Goal: Task Accomplishment & Management: Manage account settings

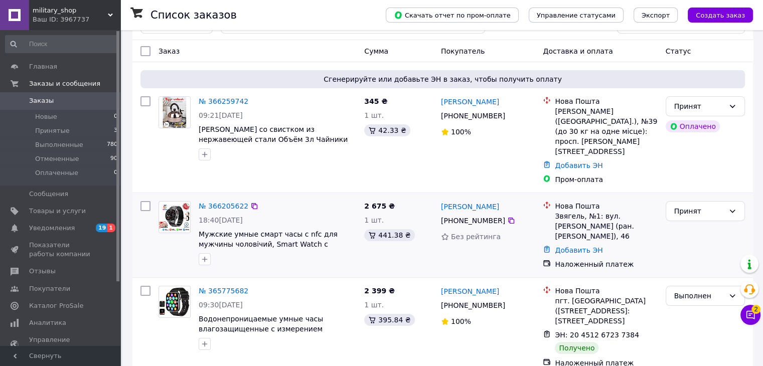
scroll to position [50, 0]
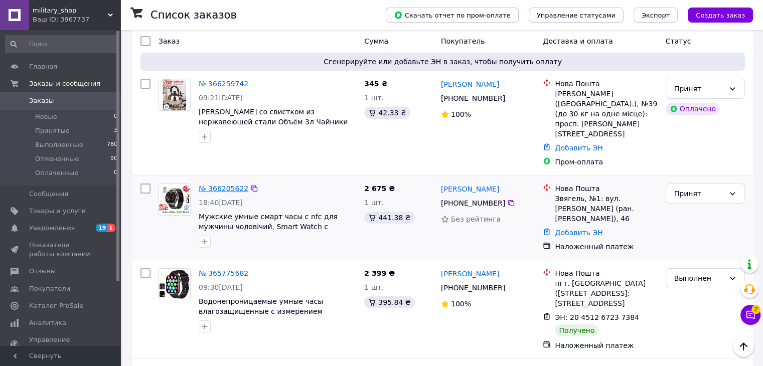
click at [204, 185] on link "№ 366205622" at bounding box center [224, 189] width 50 height 8
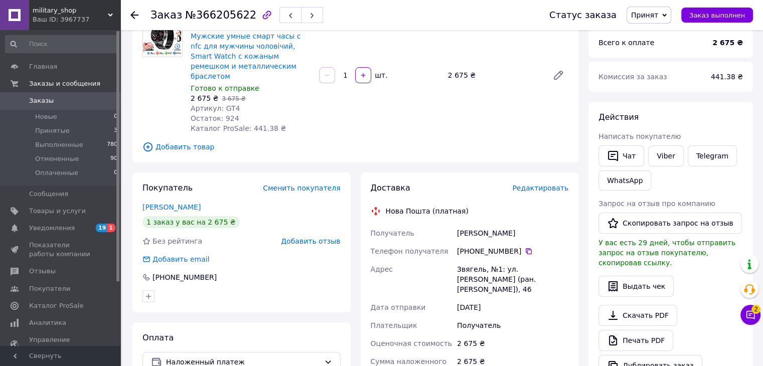
scroll to position [100, 0]
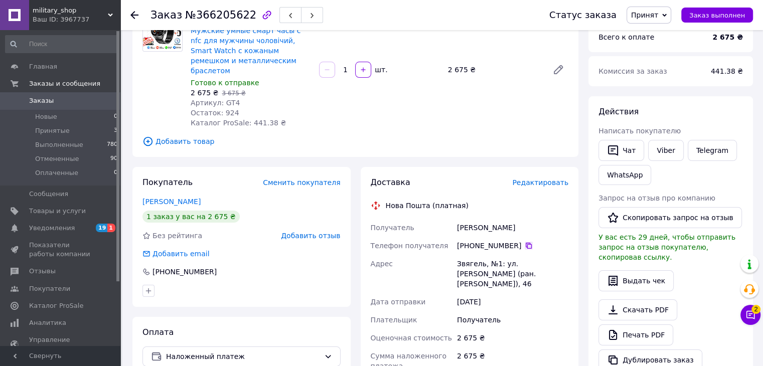
click at [525, 242] on icon at bounding box center [529, 246] width 8 height 8
drag, startPoint x: 513, startPoint y: 217, endPoint x: 457, endPoint y: 215, distance: 55.7
click at [457, 219] on div "блаживский олег" at bounding box center [512, 228] width 115 height 18
copy div "блаживский олег"
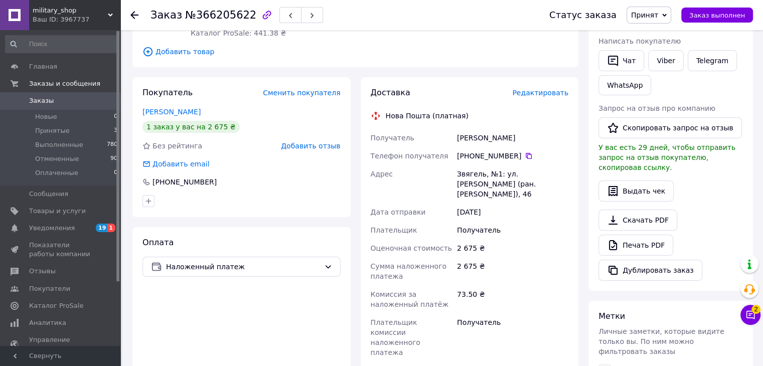
scroll to position [201, 0]
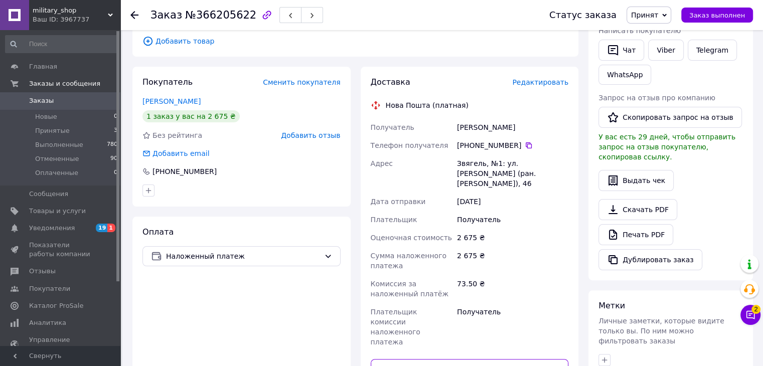
click at [477, 359] on input "text" at bounding box center [470, 369] width 198 height 20
paste input "20451269121936"
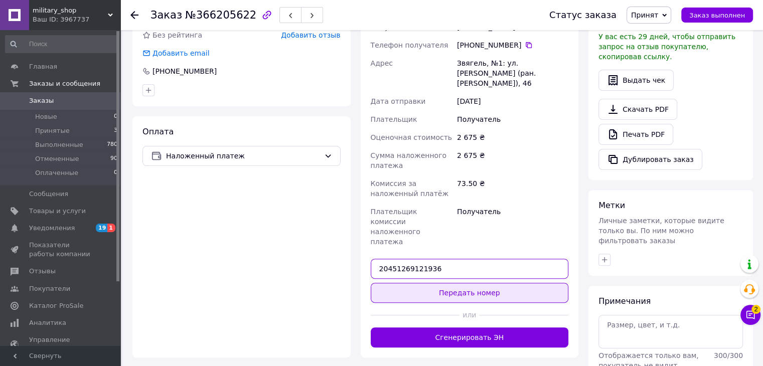
type input "20451269121936"
click at [479, 283] on button "Передать номер" at bounding box center [470, 293] width 198 height 20
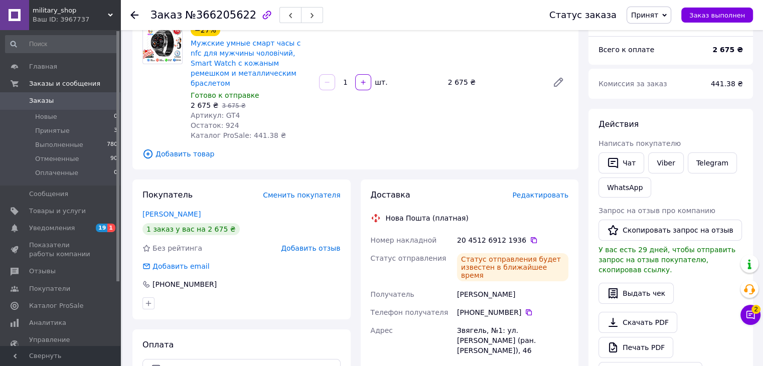
scroll to position [150, 0]
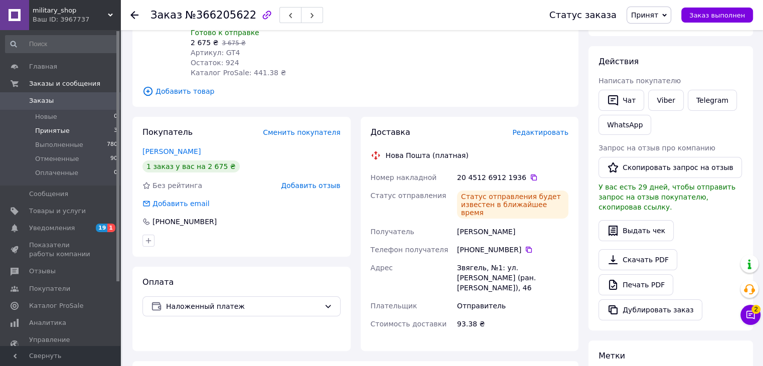
click at [54, 129] on span "Принятые" at bounding box center [52, 130] width 35 height 9
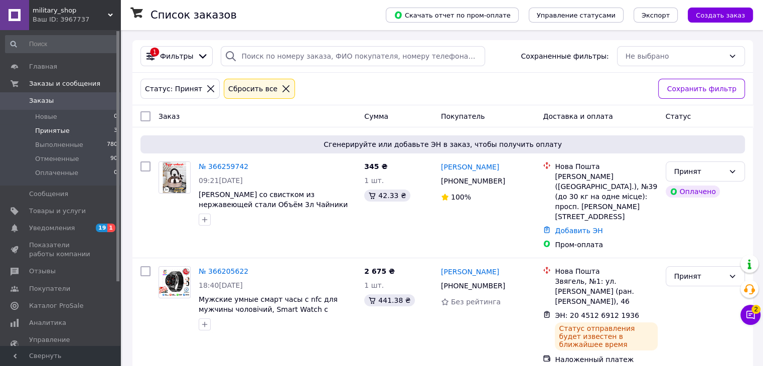
click at [99, 11] on span "military_shop" at bounding box center [70, 10] width 75 height 9
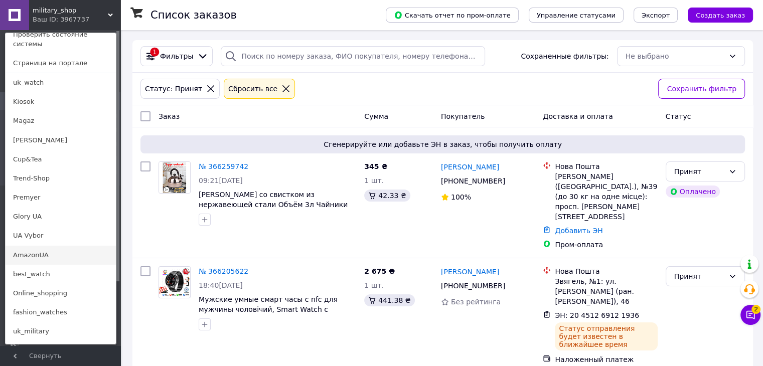
scroll to position [150, 0]
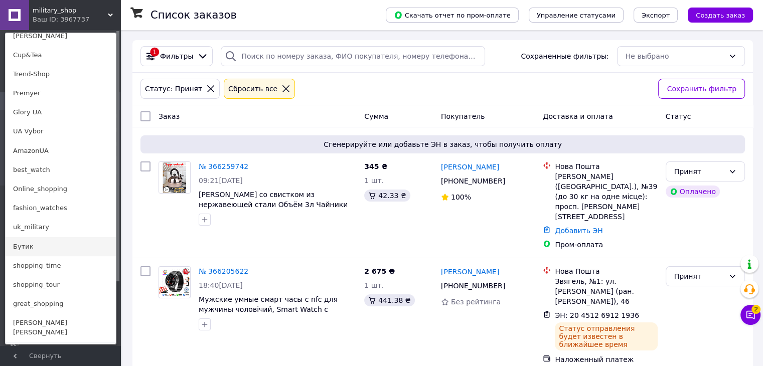
click at [38, 237] on link "Бутик" at bounding box center [61, 246] width 110 height 19
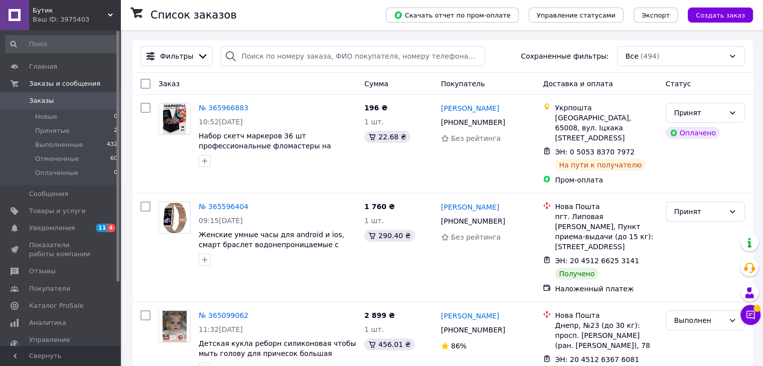
click at [103, 14] on span "Бутик" at bounding box center [70, 10] width 75 height 9
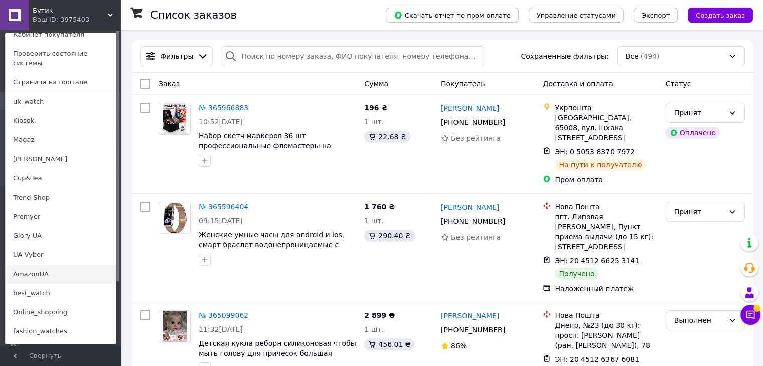
scroll to position [50, 0]
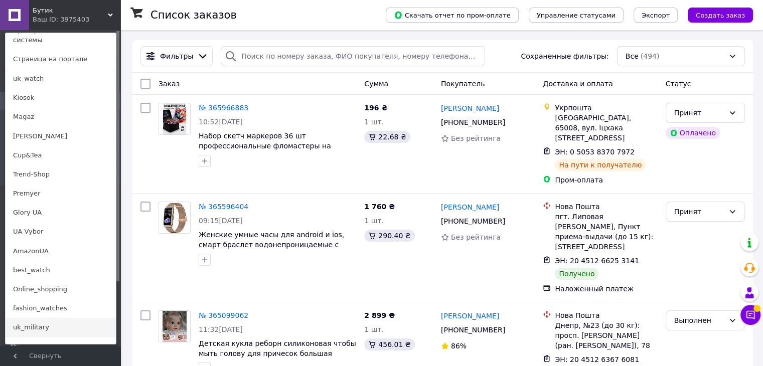
click at [38, 322] on link "uk_military" at bounding box center [61, 327] width 110 height 19
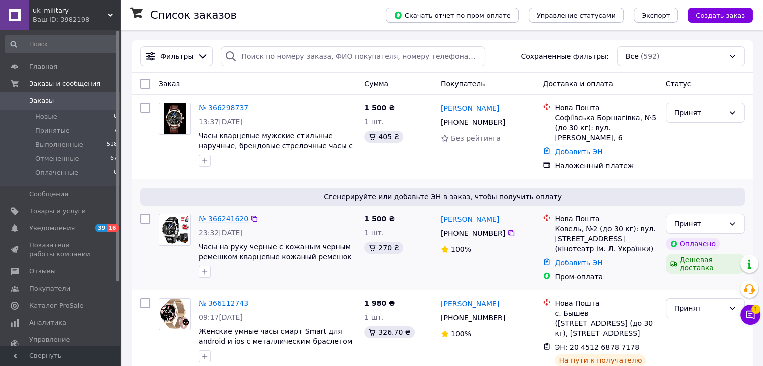
click at [216, 216] on link "№ 366241620" at bounding box center [224, 219] width 50 height 8
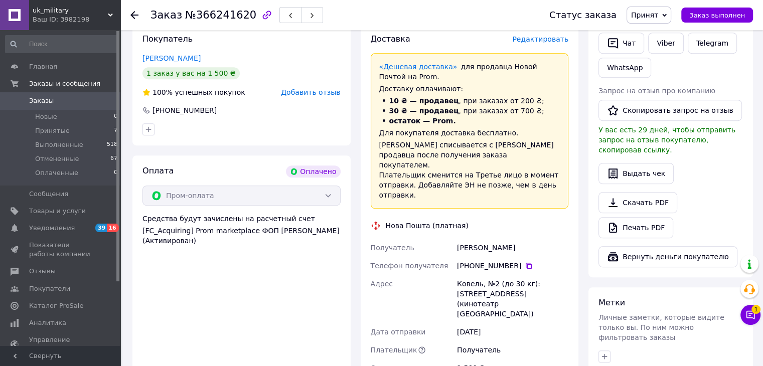
scroll to position [502, 0]
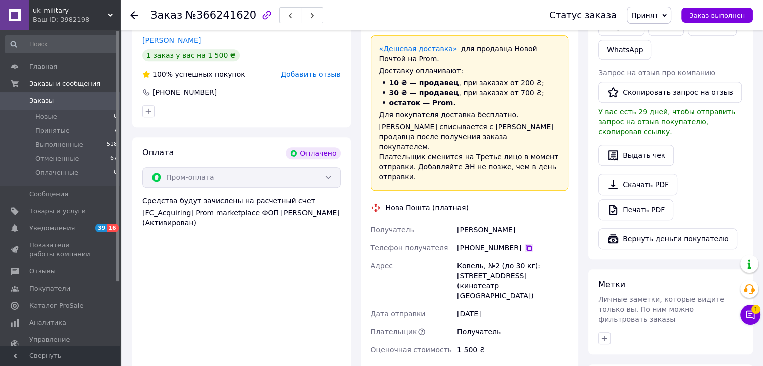
click at [526, 244] on icon at bounding box center [529, 248] width 8 height 8
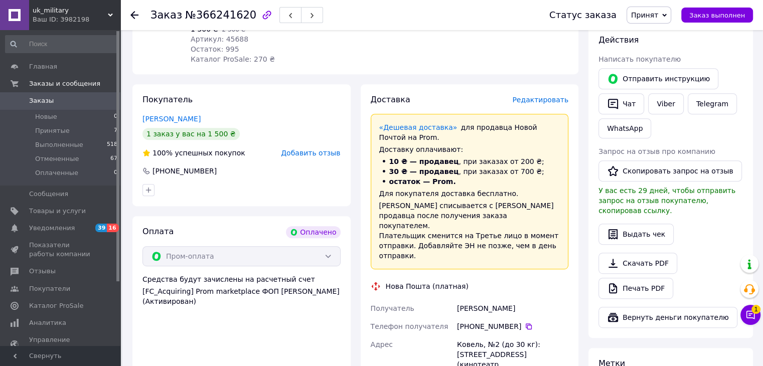
scroll to position [451, 0]
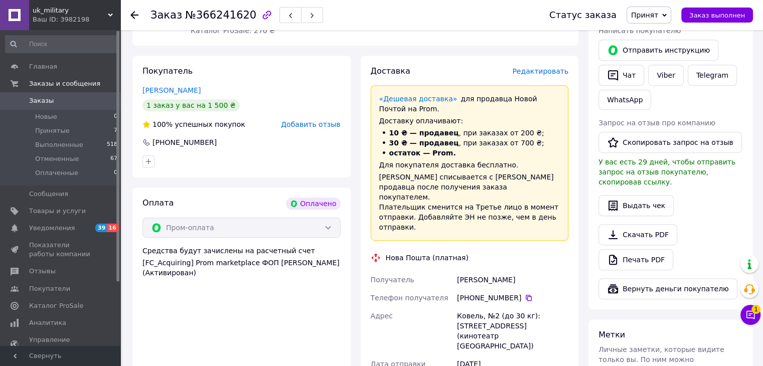
drag, startPoint x: 510, startPoint y: 271, endPoint x: 456, endPoint y: 267, distance: 54.3
click at [456, 271] on div "Мацюк Крістіна" at bounding box center [512, 280] width 115 height 18
copy div "Мацюк Крістіна"
drag, startPoint x: 480, startPoint y: 305, endPoint x: 458, endPoint y: 304, distance: 22.1
click at [458, 307] on div "Ковель, №2 (до 30 кг): ул. Театральная, 18 (кинотеатр им. Л. Украинки)" at bounding box center [512, 331] width 115 height 48
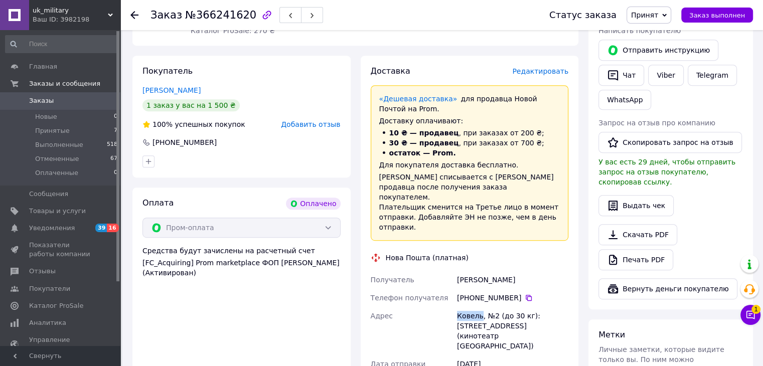
copy div "Ковель"
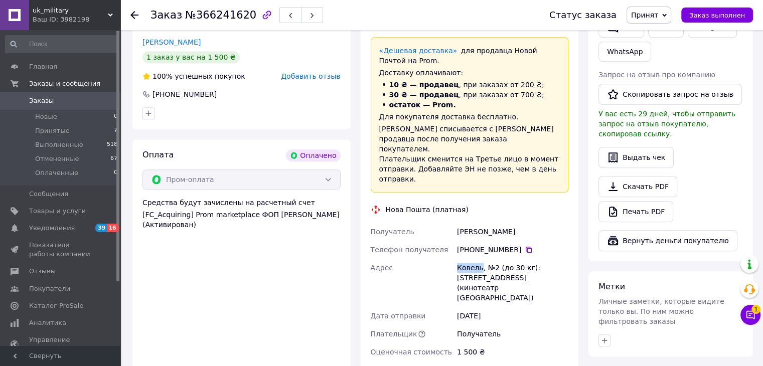
scroll to position [552, 0]
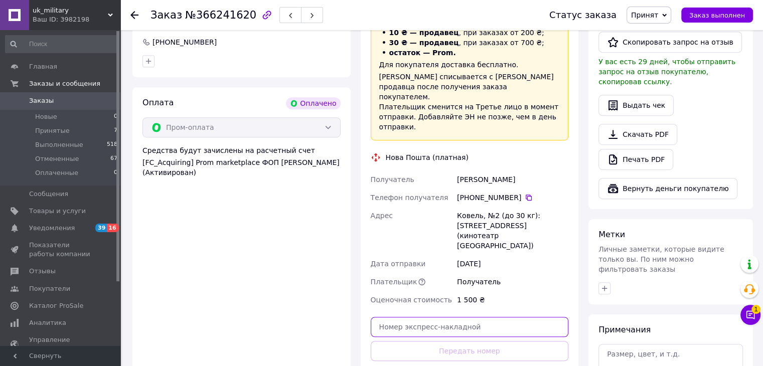
drag, startPoint x: 517, startPoint y: 299, endPoint x: 517, endPoint y: 305, distance: 5.5
click at [517, 317] on input "text" at bounding box center [470, 327] width 198 height 20
paste input "20451269123297"
type input "20451269123297"
click at [486, 361] on div at bounding box center [523, 373] width 89 height 25
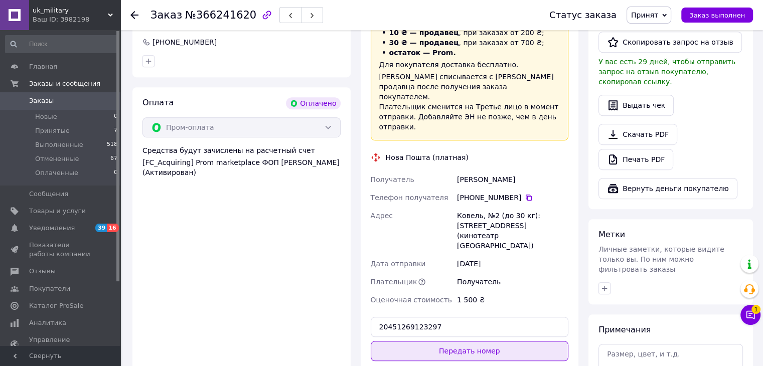
click at [485, 341] on button "Передать номер" at bounding box center [470, 351] width 198 height 20
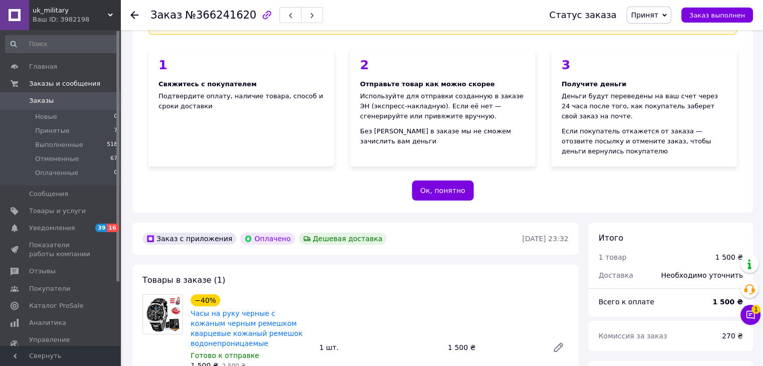
scroll to position [0, 0]
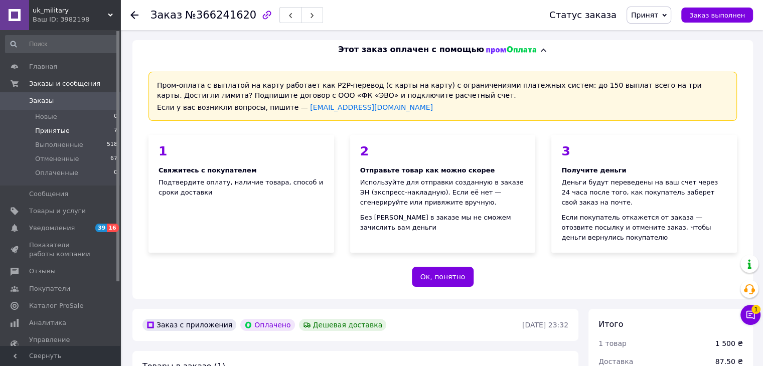
click at [57, 133] on span "Принятые" at bounding box center [52, 130] width 35 height 9
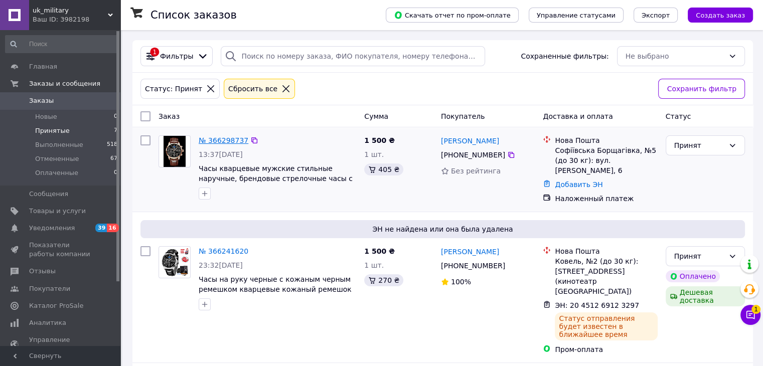
click at [234, 141] on link "№ 366298737" at bounding box center [224, 140] width 50 height 8
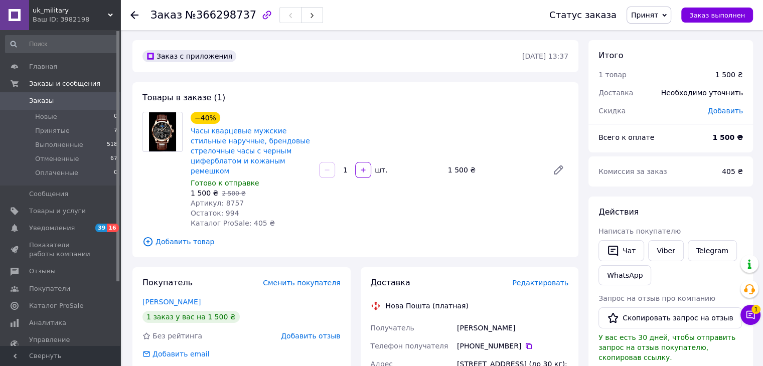
scroll to position [100, 0]
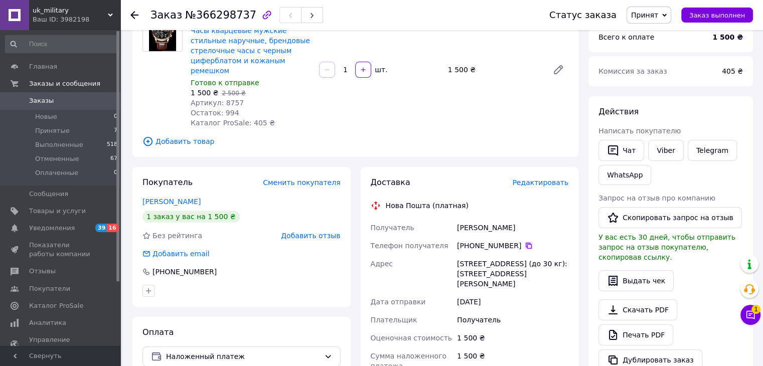
click at [525, 242] on icon at bounding box center [529, 246] width 8 height 8
drag, startPoint x: 506, startPoint y: 222, endPoint x: 456, endPoint y: 223, distance: 50.2
click at [456, 223] on div "Іваненко Павло" at bounding box center [512, 228] width 115 height 18
copy div "Іваненко Павло"
drag, startPoint x: 458, startPoint y: 254, endPoint x: 536, endPoint y: 254, distance: 78.3
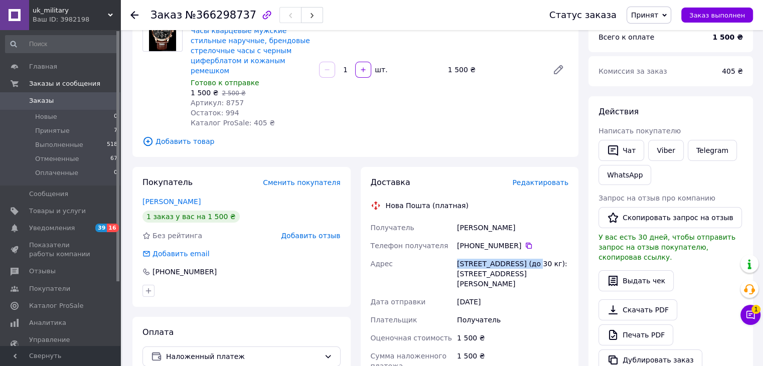
click at [536, 255] on div "Софиевская Борщаговка, №5 (до 30 кг): ул. Ивана Франка, 6" at bounding box center [512, 274] width 115 height 38
copy div "Софиевская Борщаговка"
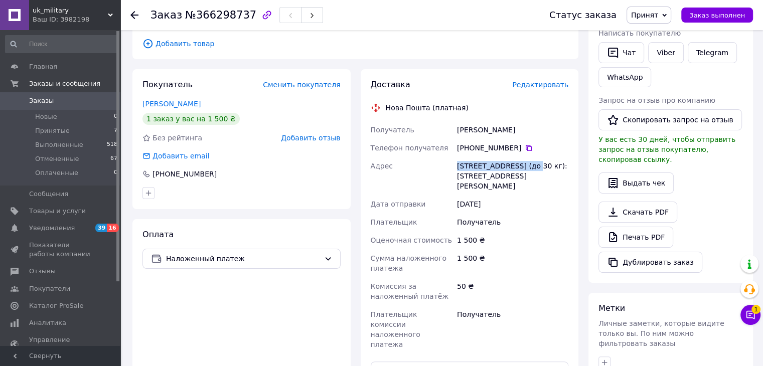
scroll to position [201, 0]
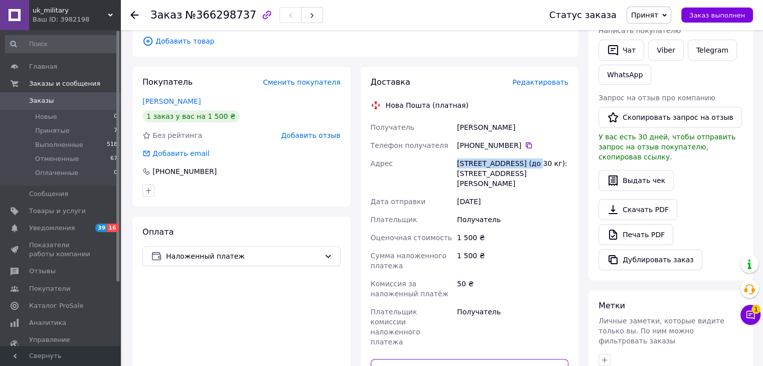
click at [423, 359] on input "text" at bounding box center [470, 369] width 198 height 20
paste input "20451269124288"
type input "20451269124288"
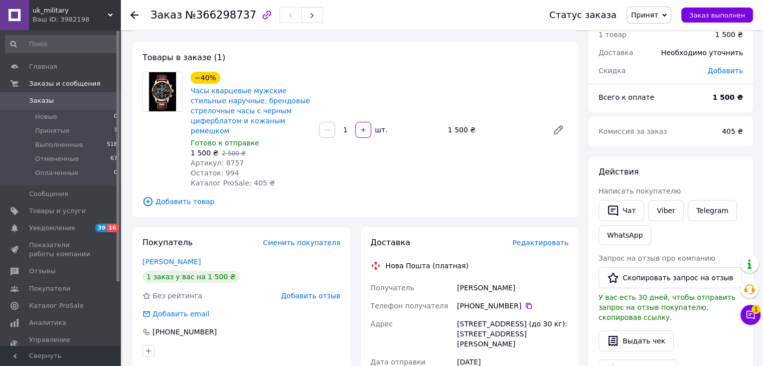
scroll to position [0, 0]
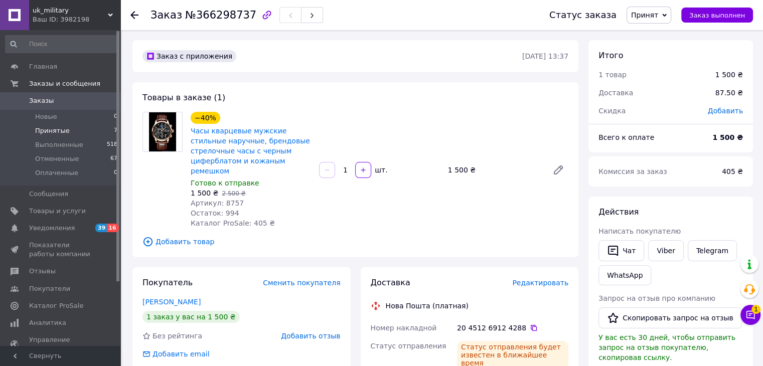
click at [52, 128] on span "Принятые" at bounding box center [52, 130] width 35 height 9
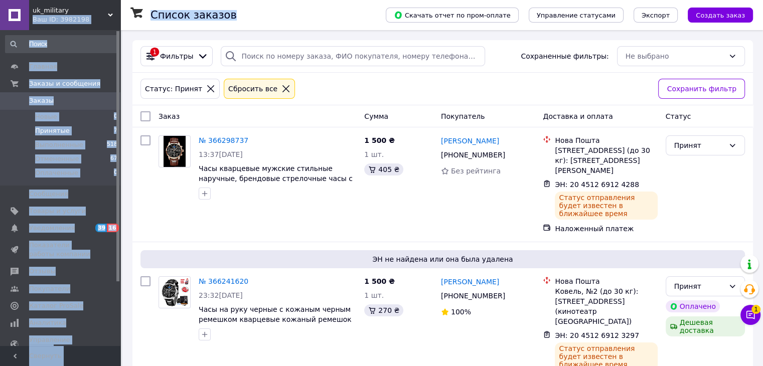
drag, startPoint x: 92, startPoint y: 1, endPoint x: 93, endPoint y: -26, distance: 26.6
click at [95, 9] on span "uk_military" at bounding box center [70, 10] width 75 height 9
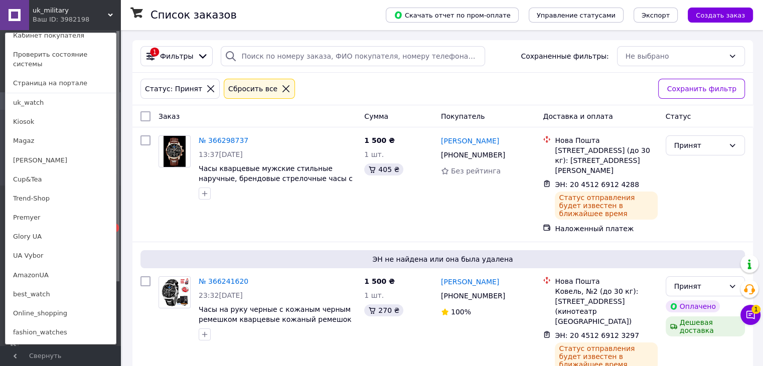
scroll to position [100, 0]
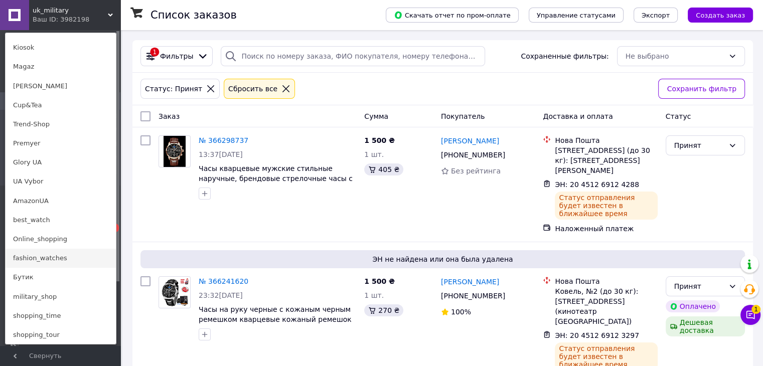
click at [27, 252] on link "fashion_watches" at bounding box center [61, 258] width 110 height 19
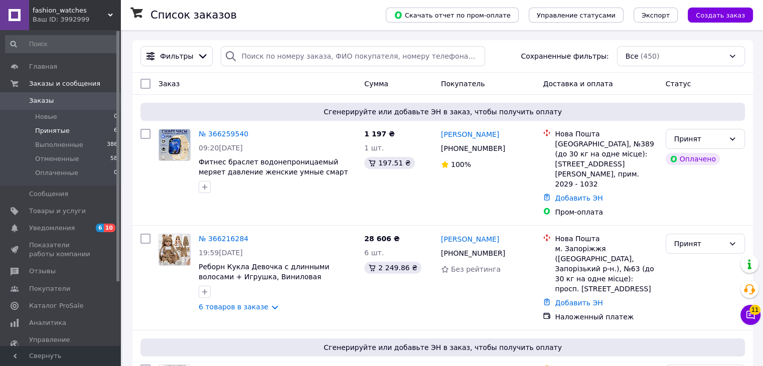
click at [61, 133] on span "Принятые" at bounding box center [52, 130] width 35 height 9
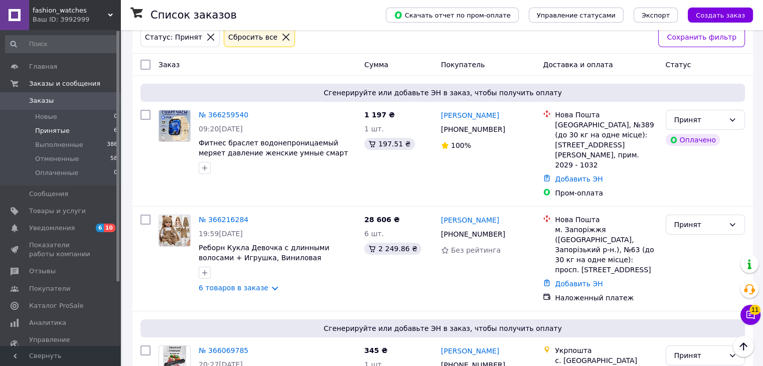
scroll to position [50, 0]
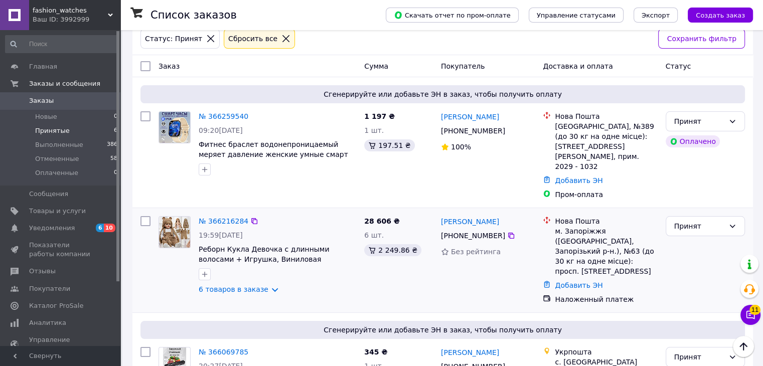
click at [507, 230] on div "+380 93 303 23 05" at bounding box center [488, 236] width 96 height 12
click at [507, 232] on icon at bounding box center [511, 236] width 8 height 8
drag, startPoint x: 500, startPoint y: 201, endPoint x: 441, endPoint y: 197, distance: 58.8
click at [441, 215] on div "Роман Марчук" at bounding box center [488, 221] width 96 height 13
copy link "Роман Марчук"
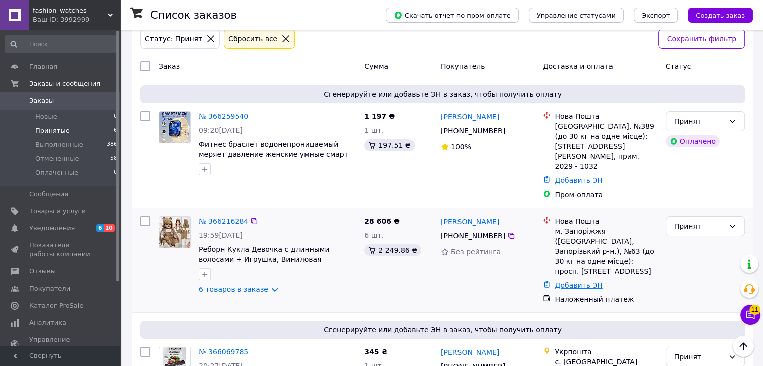
click at [574, 281] on link "Добавить ЭН" at bounding box center [579, 285] width 48 height 8
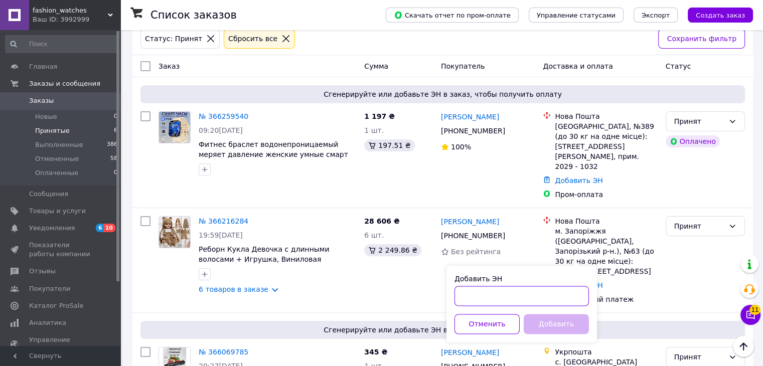
paste input "20451269125409"
type input "20451269125409"
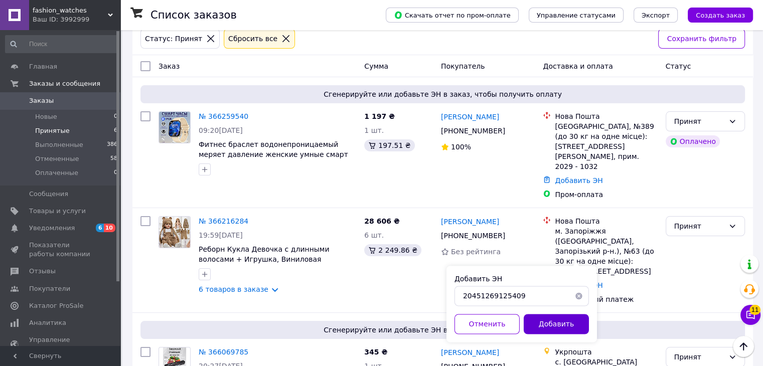
click at [554, 331] on button "Добавить" at bounding box center [556, 324] width 65 height 20
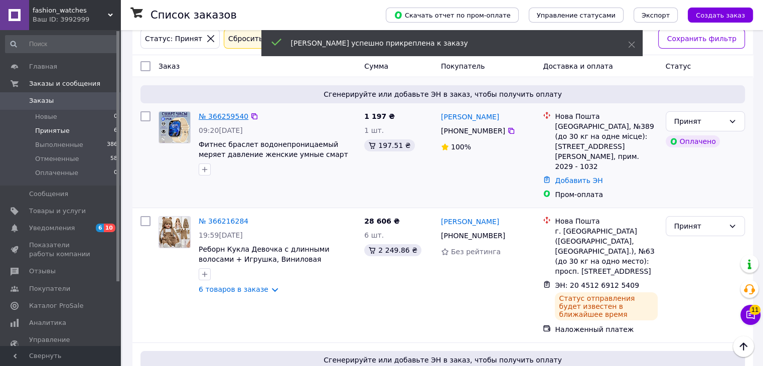
click at [214, 117] on link "№ 366259540" at bounding box center [224, 116] width 50 height 8
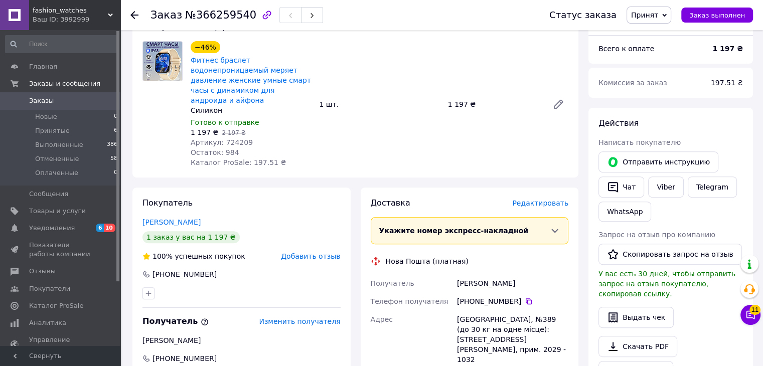
scroll to position [401, 0]
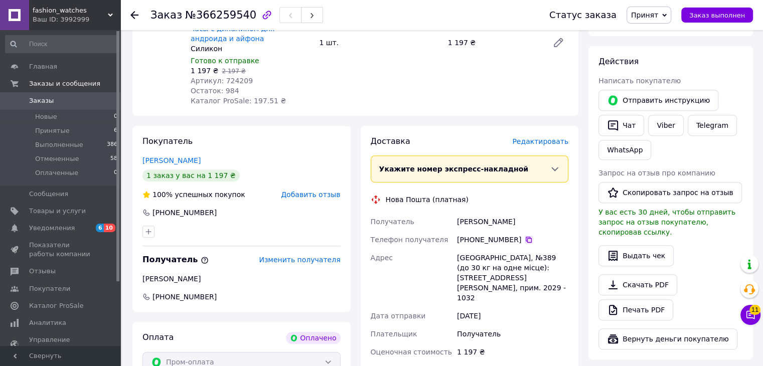
click at [526, 237] on icon at bounding box center [529, 240] width 6 height 6
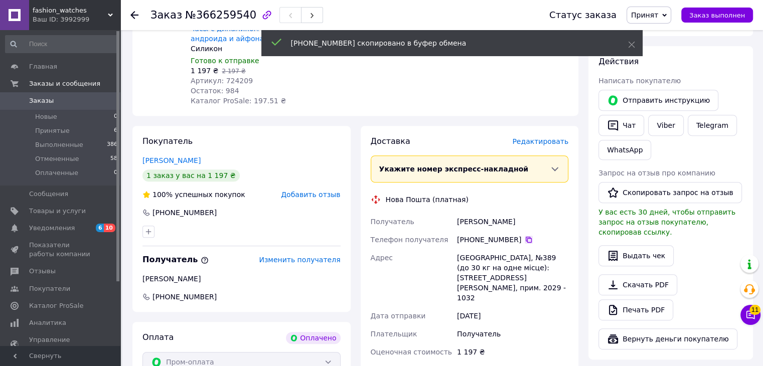
scroll to position [351, 0]
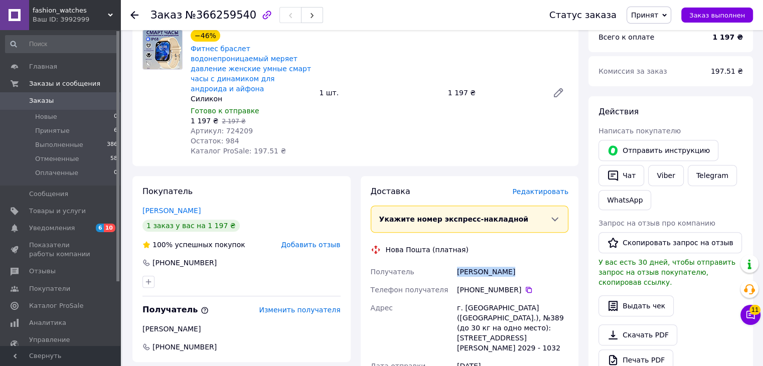
drag, startPoint x: 518, startPoint y: 273, endPoint x: 430, endPoint y: 276, distance: 87.3
click at [426, 274] on div "Получатель Зажерило Анна Телефон получателя +380 63 724 04 23   Адрес г. Киев (…" at bounding box center [470, 337] width 202 height 148
copy div "Получатель Зажерило Анна"
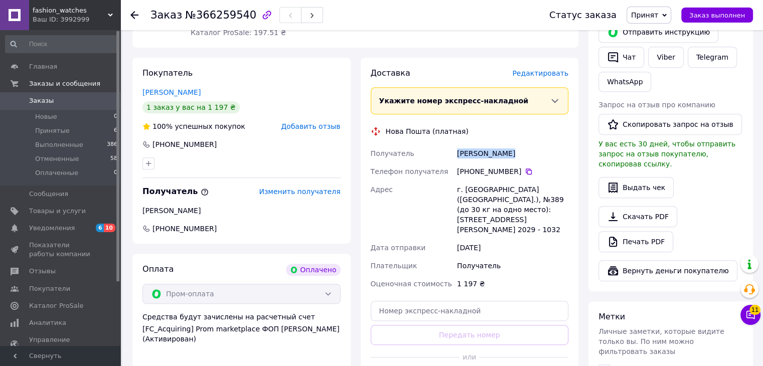
scroll to position [502, 0]
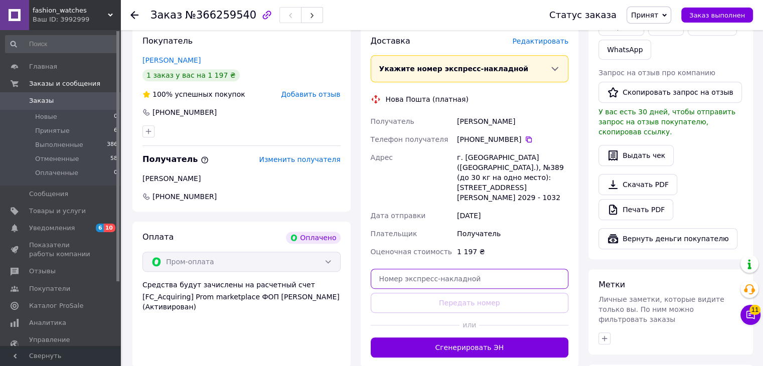
click at [431, 269] on input "text" at bounding box center [470, 279] width 198 height 20
paste input "20451269126597"
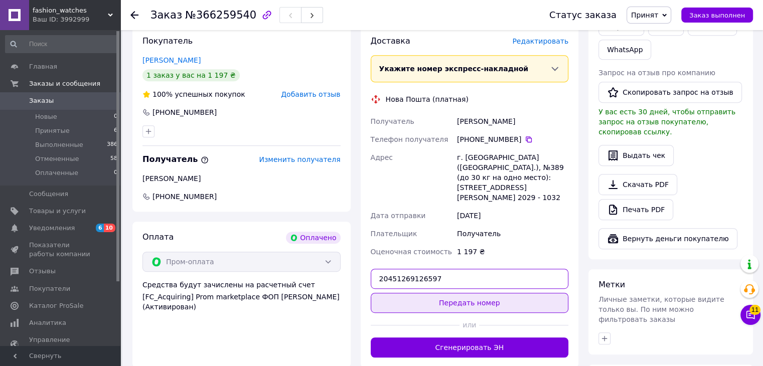
type input "20451269126597"
click at [466, 293] on button "Передать номер" at bounding box center [470, 303] width 198 height 20
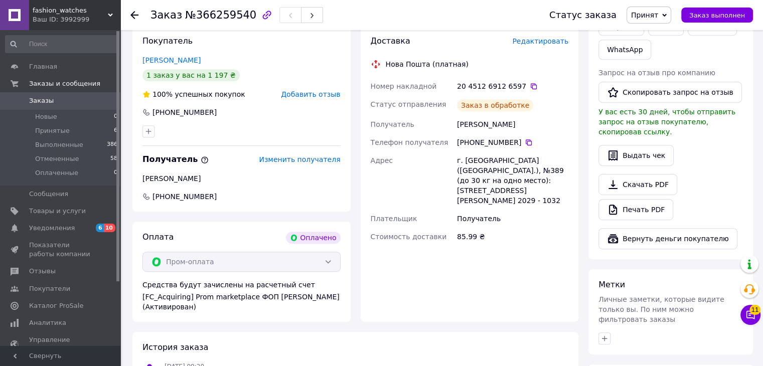
scroll to position [251, 0]
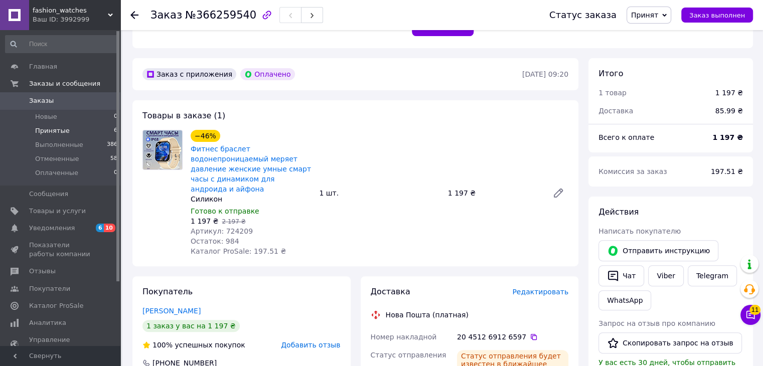
click at [42, 133] on span "Принятые" at bounding box center [52, 130] width 35 height 9
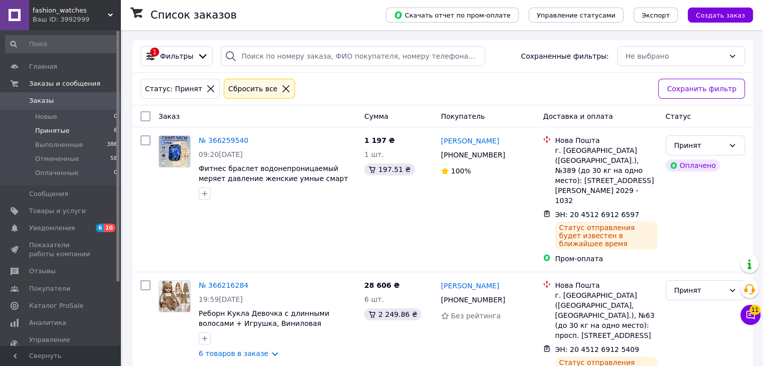
click at [104, 14] on span "fashion_watches" at bounding box center [70, 10] width 75 height 9
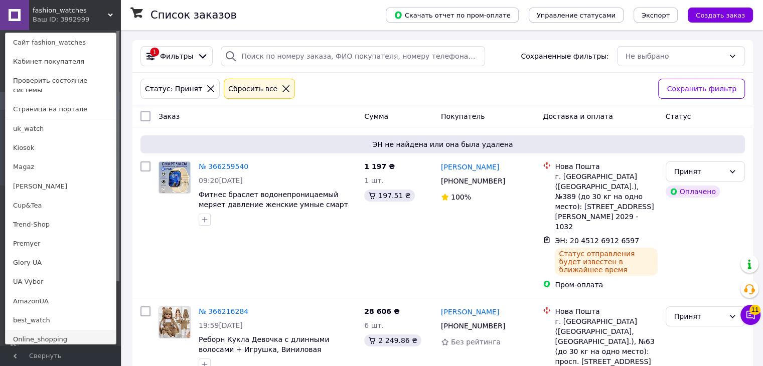
click at [31, 335] on link "Online_shopping" at bounding box center [61, 339] width 110 height 19
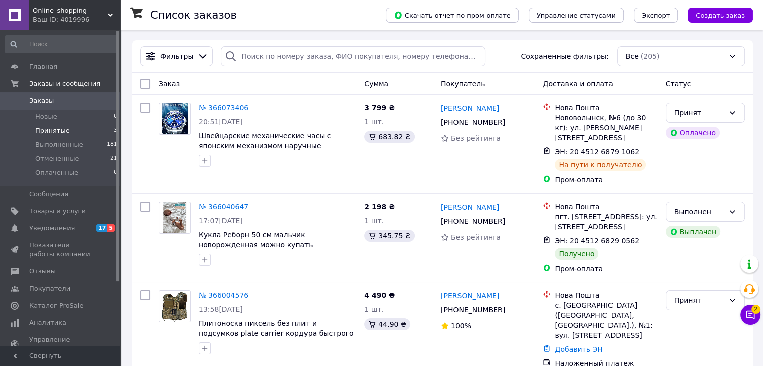
click at [38, 127] on span "Принятые" at bounding box center [52, 130] width 35 height 9
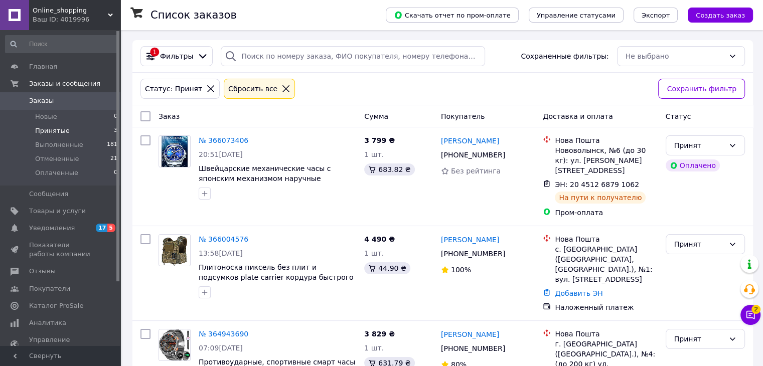
click at [69, 19] on div "Ваш ID: 4019996" at bounding box center [77, 19] width 88 height 9
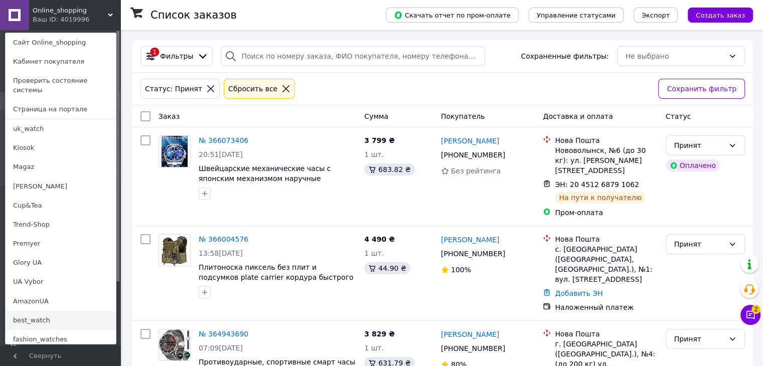
click at [67, 311] on link "best_watch" at bounding box center [61, 320] width 110 height 19
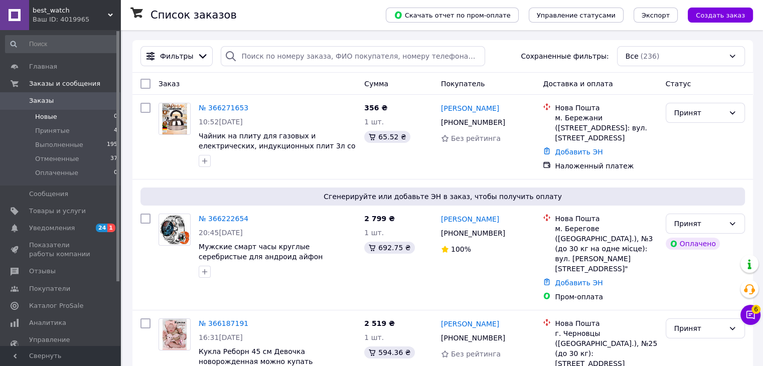
click at [69, 123] on li "Новые 0" at bounding box center [61, 117] width 123 height 14
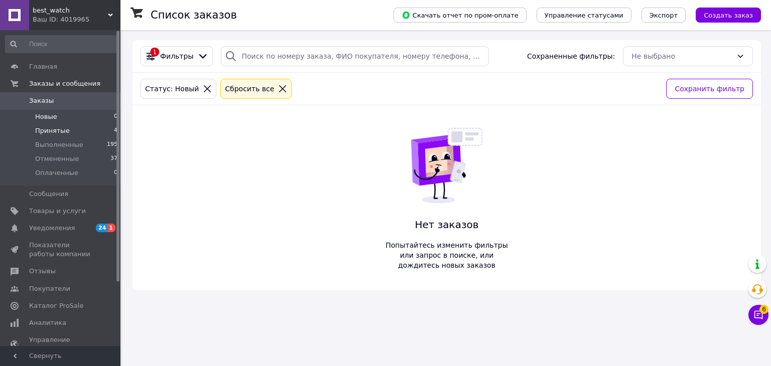
click at [56, 131] on span "Принятые" at bounding box center [52, 130] width 35 height 9
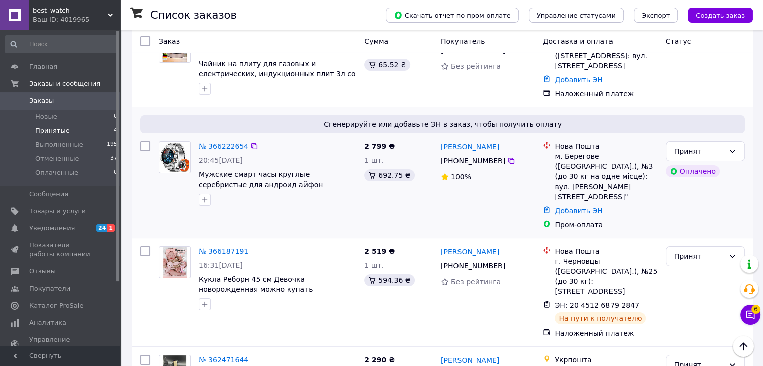
scroll to position [88, 0]
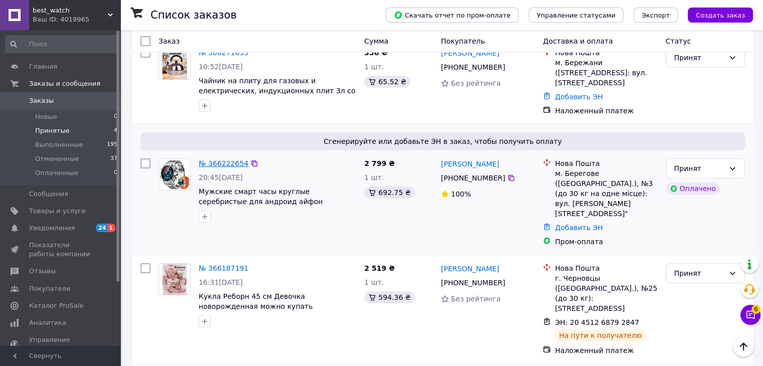
click at [216, 160] on link "№ 366222654" at bounding box center [224, 164] width 50 height 8
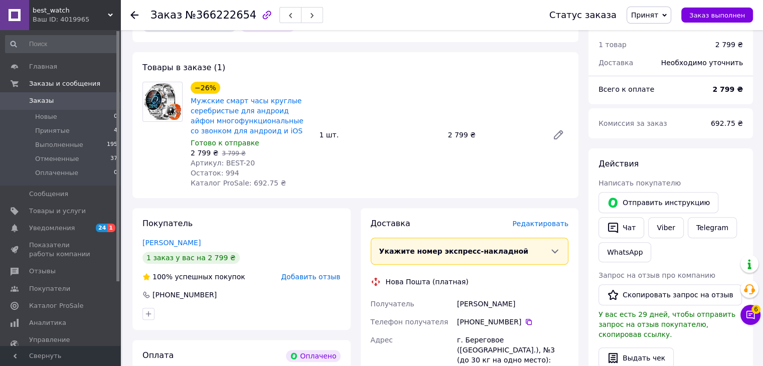
scroll to position [301, 0]
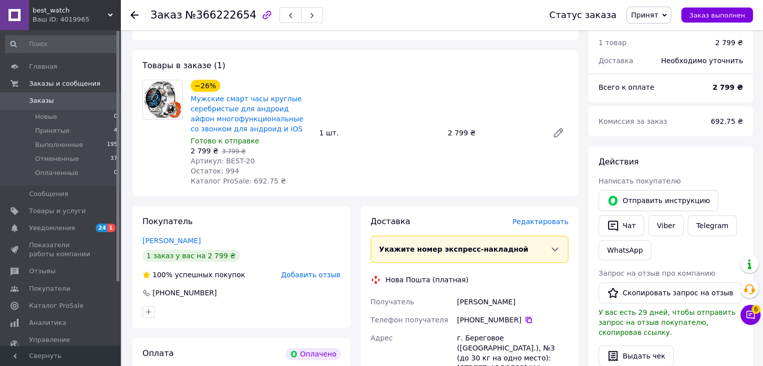
click at [525, 318] on icon at bounding box center [529, 320] width 8 height 8
drag, startPoint x: 514, startPoint y: 300, endPoint x: 454, endPoint y: 300, distance: 59.7
click at [454, 300] on div "Получатель Ігнатишин Шімон Телефон получателя +380 66 307 14 61   Адрес г. Бере…" at bounding box center [470, 362] width 202 height 138
copy div "Получатель Ігнатишин Шімон"
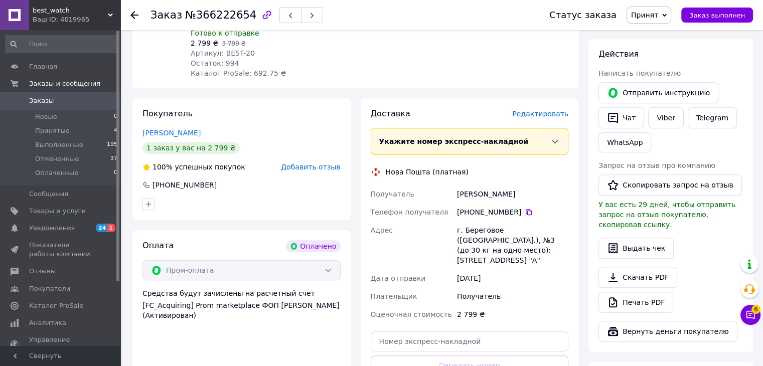
scroll to position [451, 0]
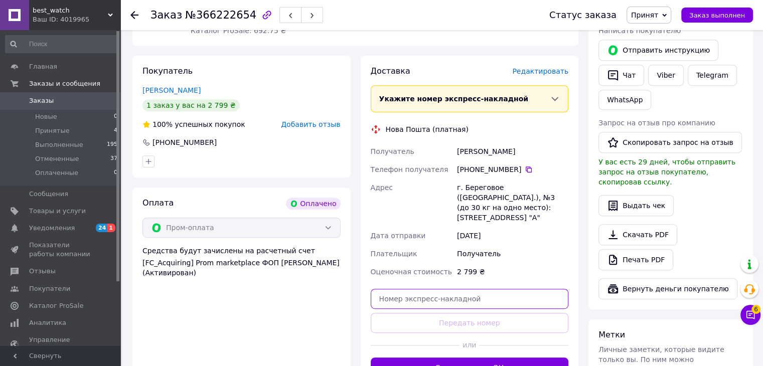
click at [404, 289] on input "text" at bounding box center [470, 299] width 198 height 20
paste input "20451269128144"
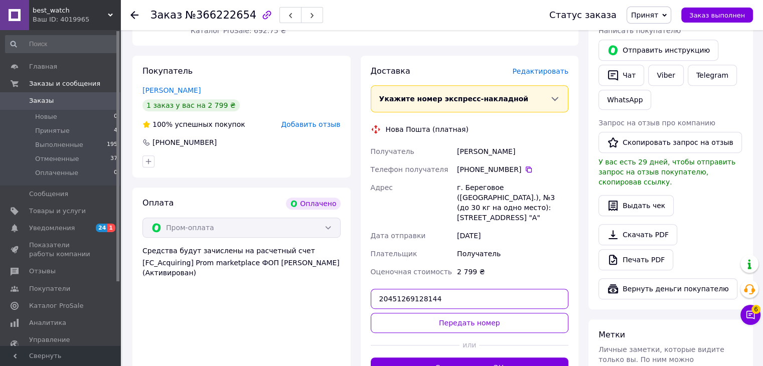
type input "20451269128144"
click at [429, 299] on div "Доставка Редактировать Укажите номер экспресс-накладной Обязательно введите ном…" at bounding box center [470, 222] width 198 height 312
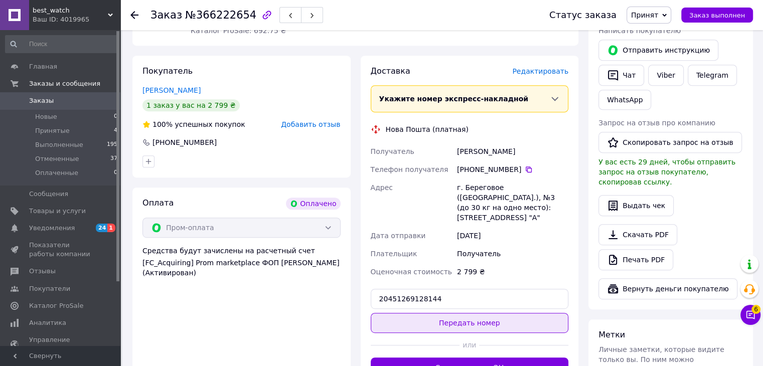
click at [426, 313] on button "Передать номер" at bounding box center [470, 323] width 198 height 20
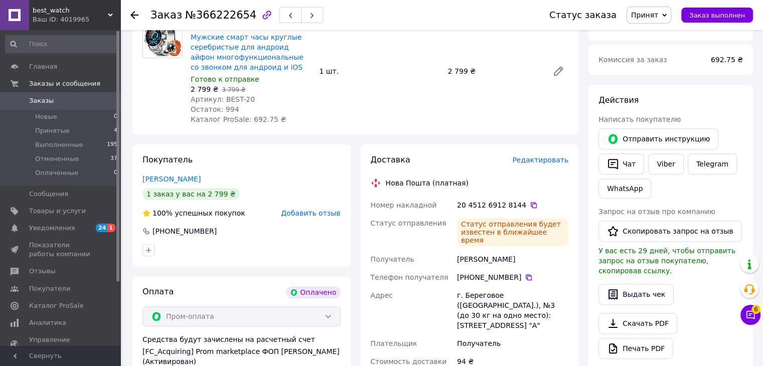
scroll to position [301, 0]
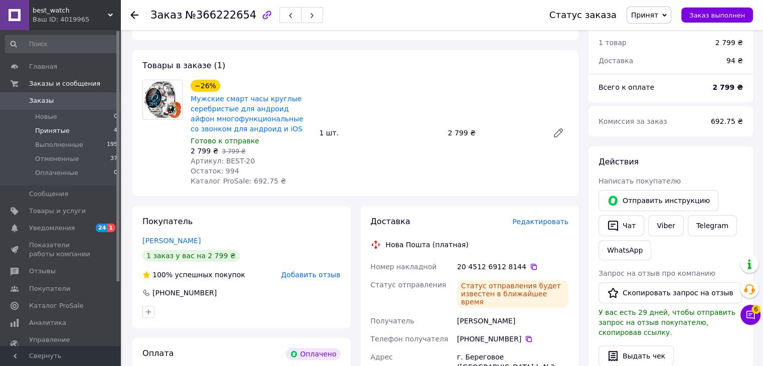
click at [50, 131] on span "Принятые" at bounding box center [52, 130] width 35 height 9
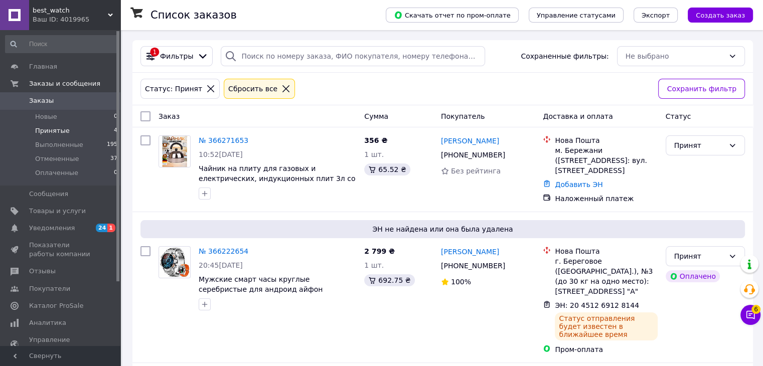
click at [108, 10] on div "best_watch Ваш ID: 4019965" at bounding box center [74, 15] width 91 height 30
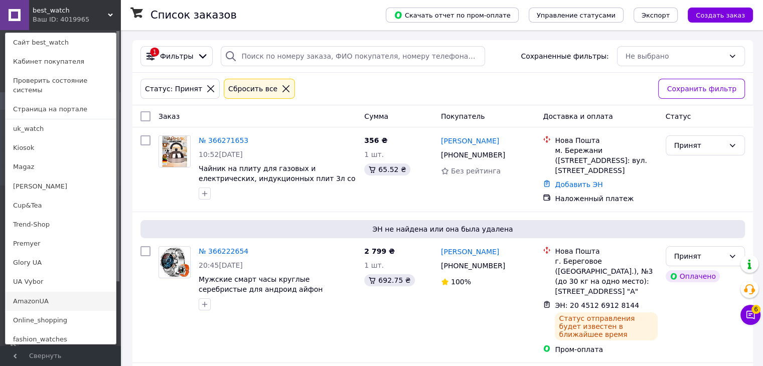
click at [37, 292] on link "AmazonUA" at bounding box center [61, 301] width 110 height 19
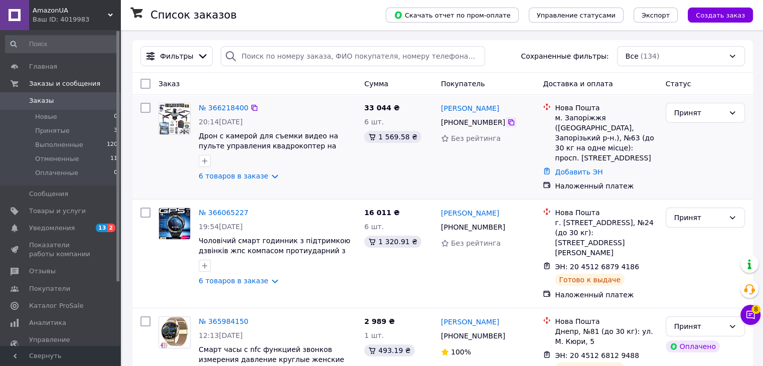
click at [507, 120] on icon at bounding box center [511, 122] width 8 height 8
drag, startPoint x: 489, startPoint y: 109, endPoint x: 444, endPoint y: 104, distance: 44.9
click at [444, 104] on div "Юрій Тарасов" at bounding box center [488, 108] width 96 height 13
copy link "Юрій Тарасов"
click at [585, 168] on link "Добавить ЭН" at bounding box center [579, 172] width 48 height 8
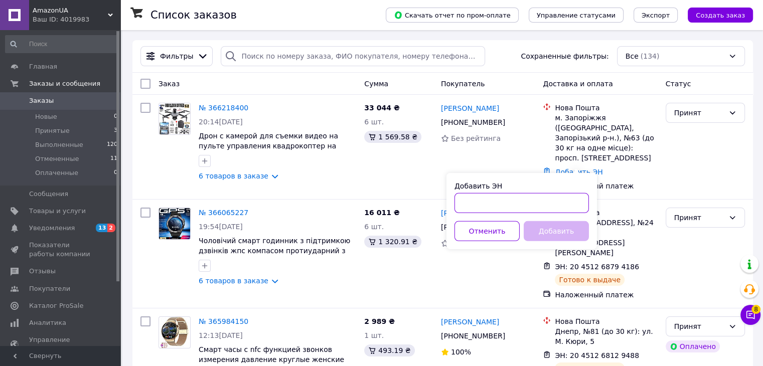
paste input "20451269129264"
type input "20451269129264"
click at [560, 224] on button "Добавить" at bounding box center [556, 231] width 65 height 20
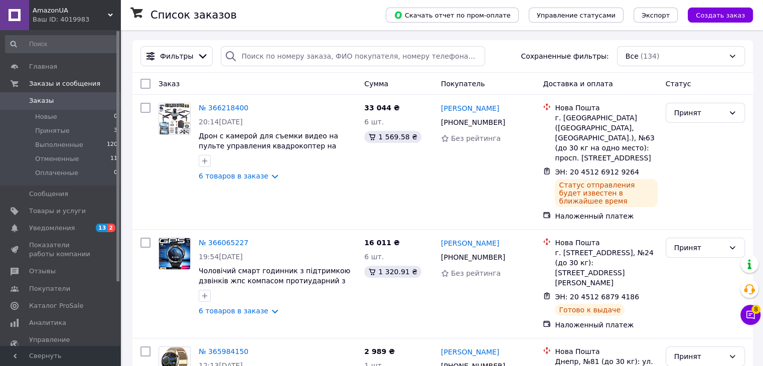
click at [92, 14] on span "AmazonUA" at bounding box center [70, 10] width 75 height 9
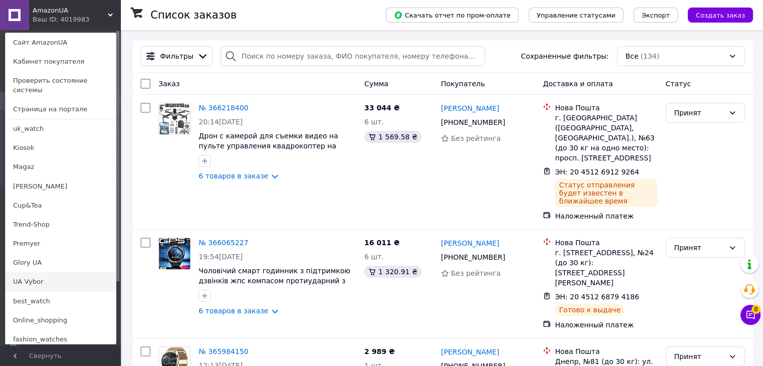
click at [28, 278] on link "UA Vybor" at bounding box center [61, 281] width 110 height 19
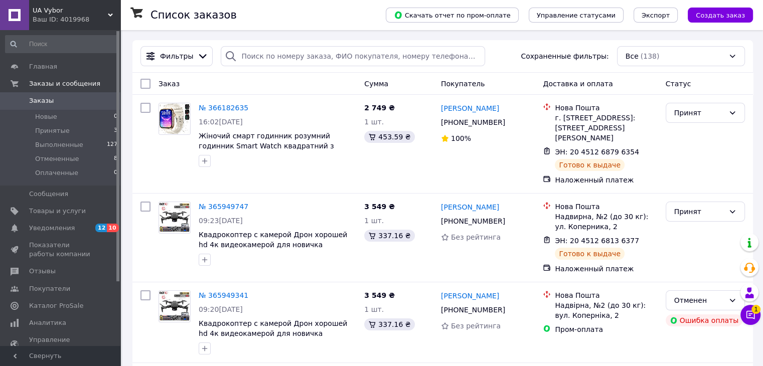
click at [81, 22] on div "Ваш ID: 4019968" at bounding box center [77, 19] width 88 height 9
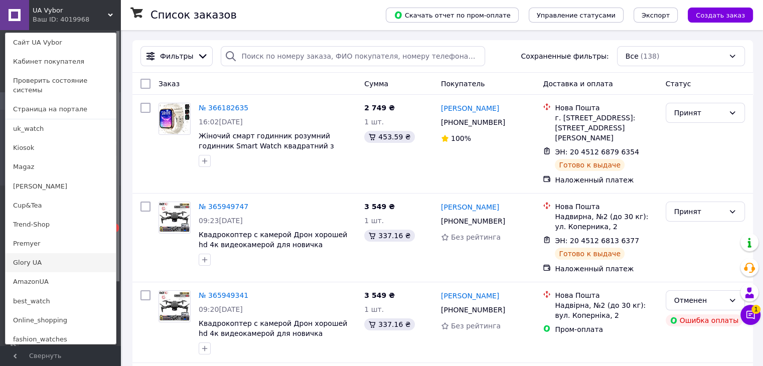
click at [16, 253] on link "Glory UA" at bounding box center [61, 262] width 110 height 19
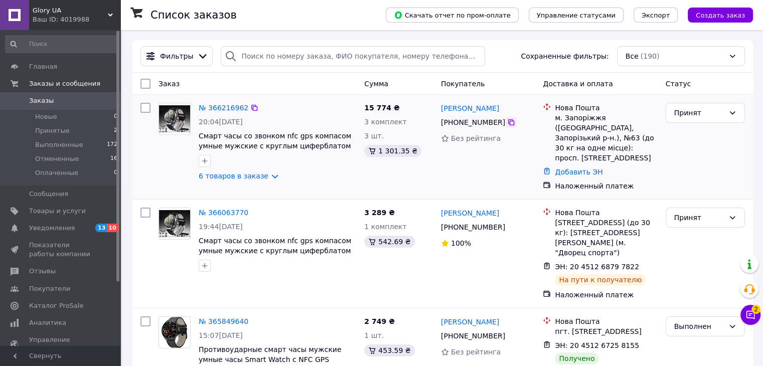
click at [508, 122] on icon at bounding box center [511, 122] width 6 height 6
drag, startPoint x: 490, startPoint y: 104, endPoint x: 458, endPoint y: 104, distance: 32.6
click at [458, 104] on div "Роман Марчук" at bounding box center [488, 108] width 96 height 13
click at [457, 103] on div "Роман Марчук" at bounding box center [470, 108] width 60 height 13
drag, startPoint x: 490, startPoint y: 108, endPoint x: 441, endPoint y: 107, distance: 48.2
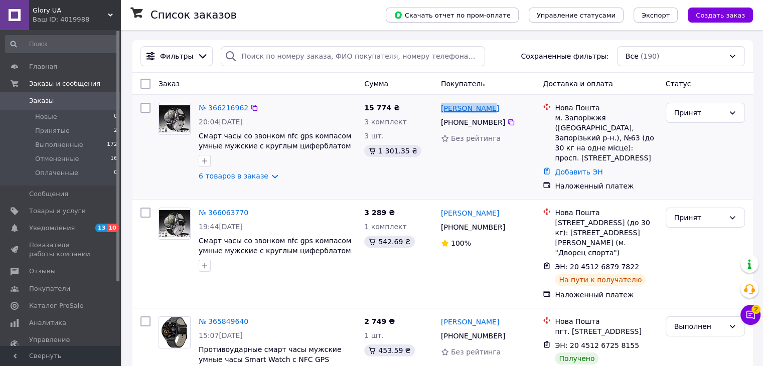
click at [441, 107] on div "Роман Марчук" at bounding box center [488, 108] width 96 height 13
copy link "Роман Марчук"
click at [590, 168] on link "Добавить ЭН" at bounding box center [579, 172] width 48 height 8
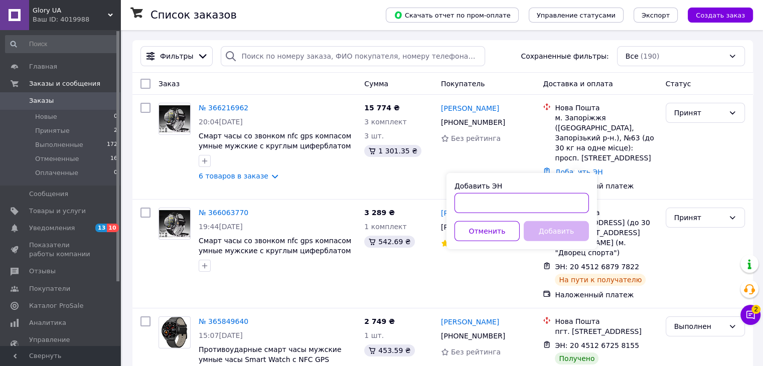
paste input "20451269130406"
type input "20451269130406"
click at [546, 229] on button "Добавить" at bounding box center [556, 231] width 65 height 20
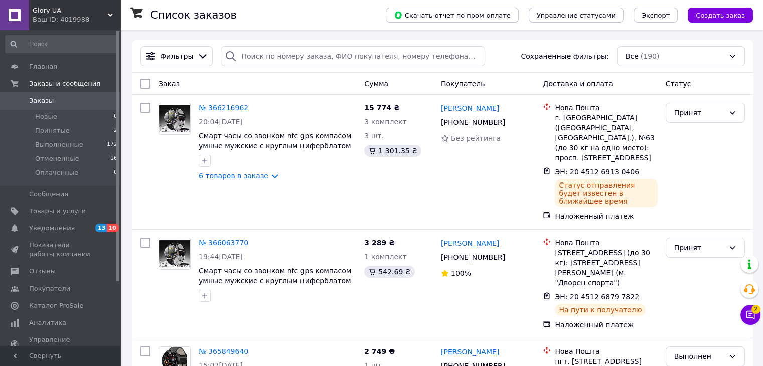
click at [86, 12] on span "Glory UA" at bounding box center [70, 10] width 75 height 9
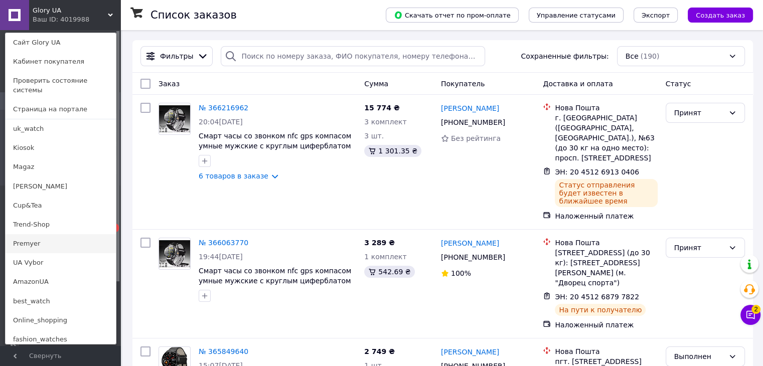
click at [35, 234] on link "Premyer" at bounding box center [61, 243] width 110 height 19
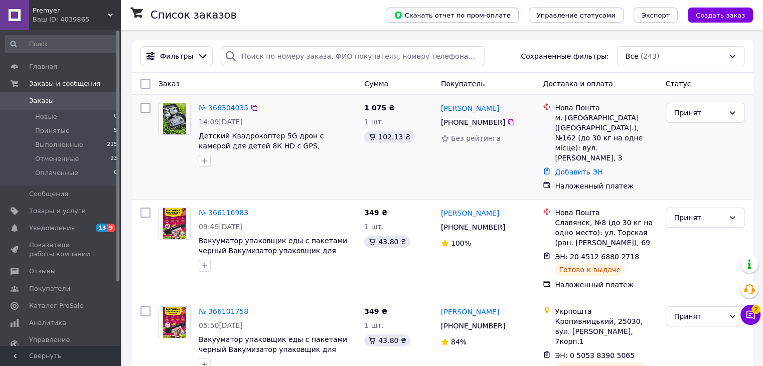
click at [228, 99] on div "№ 366304035 14:09[DATE] Детский Квадрокоптер 5G дрон с камерой для детей 8К HD …" at bounding box center [442, 147] width 621 height 104
click at [227, 105] on link "№ 366304035" at bounding box center [224, 108] width 50 height 8
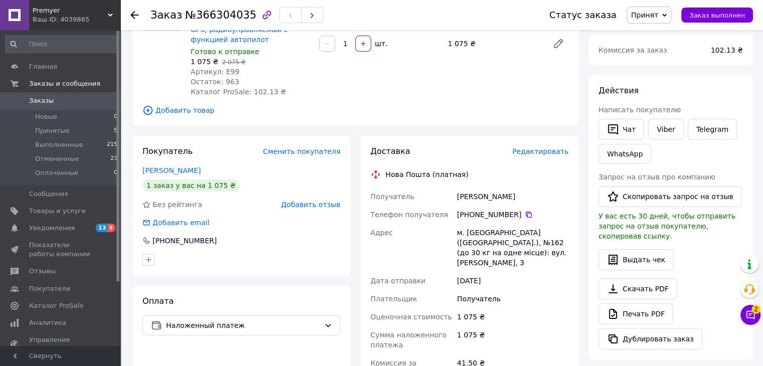
scroll to position [150, 0]
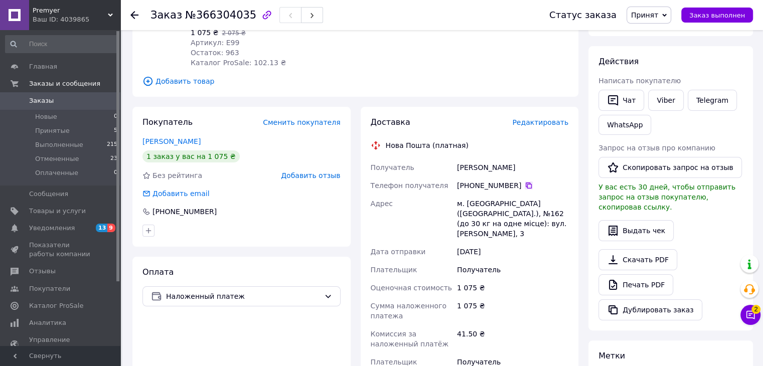
click at [525, 186] on icon at bounding box center [529, 186] width 8 height 8
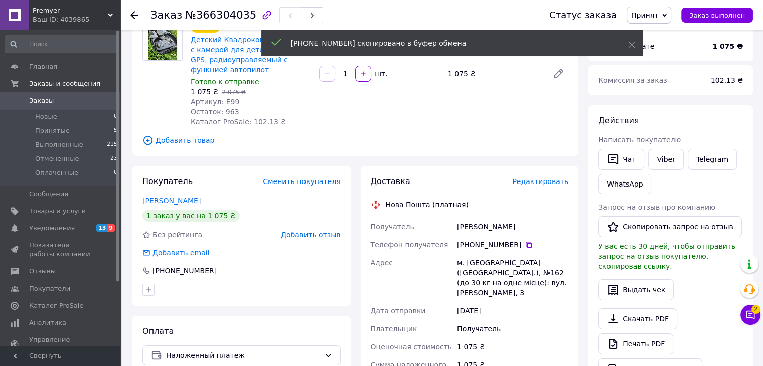
scroll to position [50, 0]
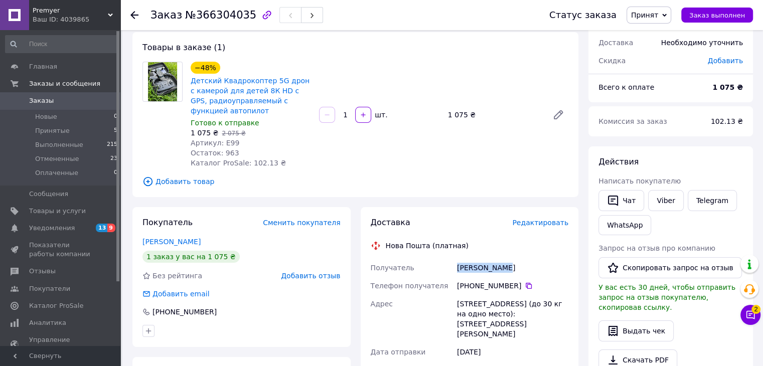
drag, startPoint x: 510, startPoint y: 270, endPoint x: 481, endPoint y: 269, distance: 29.1
copy div "Получатель [PERSON_NAME]"
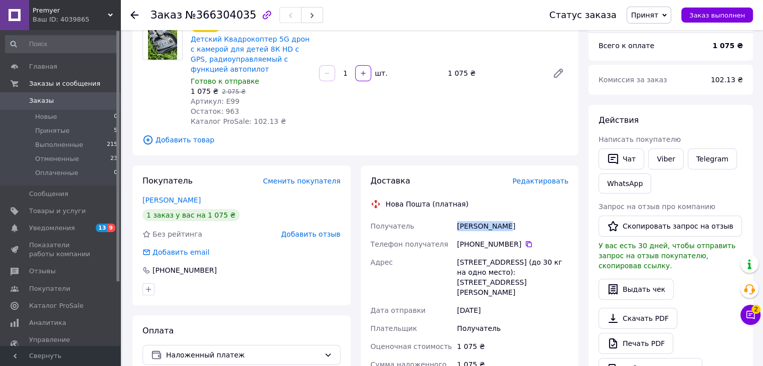
scroll to position [251, 0]
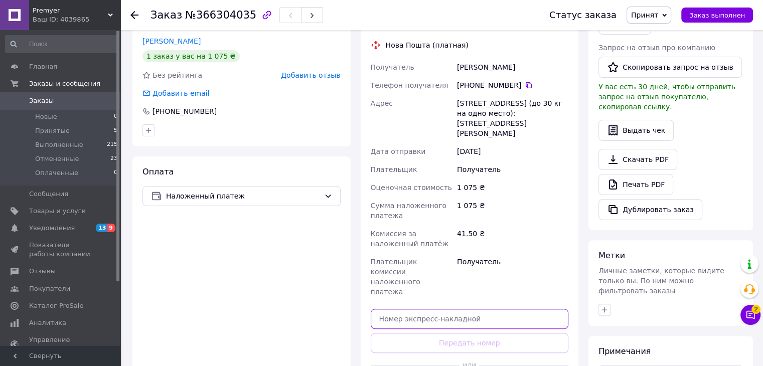
click at [380, 309] on input "text" at bounding box center [470, 319] width 198 height 20
paste input "20451269131734"
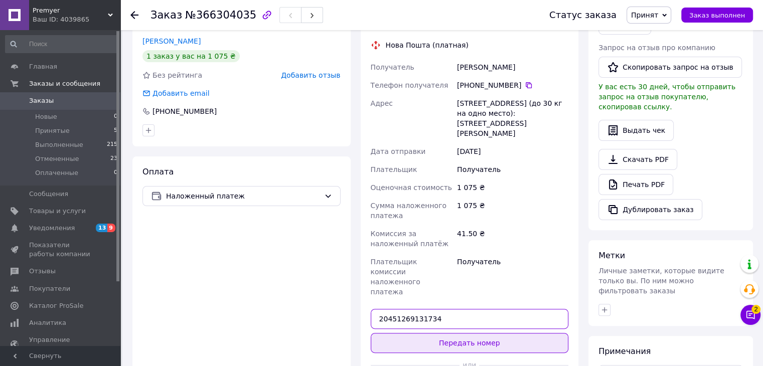
type input "20451269131734"
click at [455, 333] on button "Передать номер" at bounding box center [470, 343] width 198 height 20
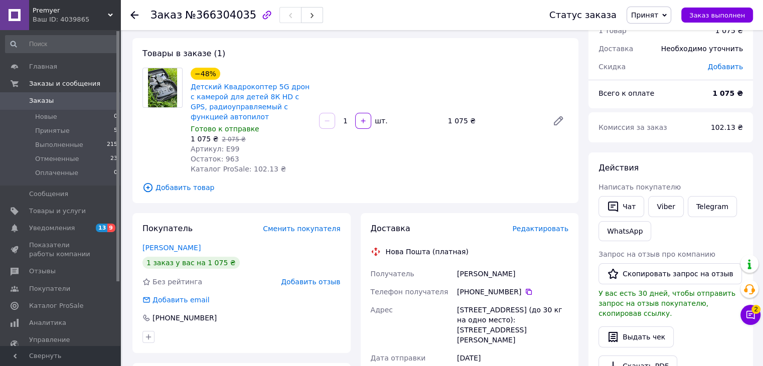
scroll to position [0, 0]
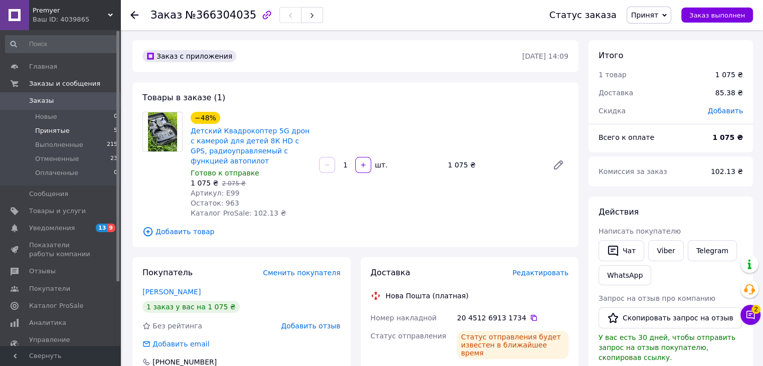
click at [75, 135] on li "Принятые 5" at bounding box center [61, 131] width 123 height 14
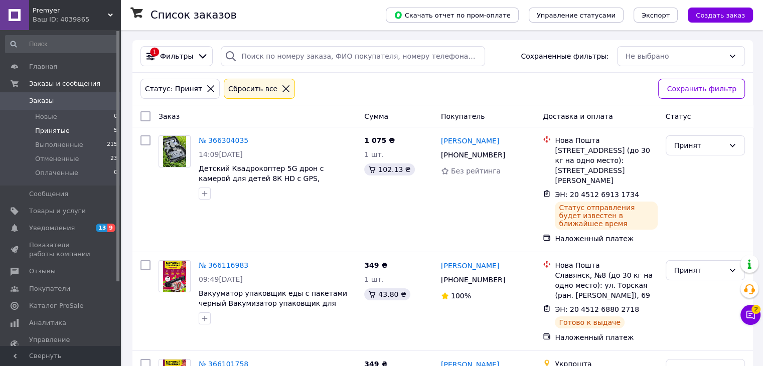
click at [65, 23] on div "Ваш ID: 4039865" at bounding box center [77, 19] width 88 height 9
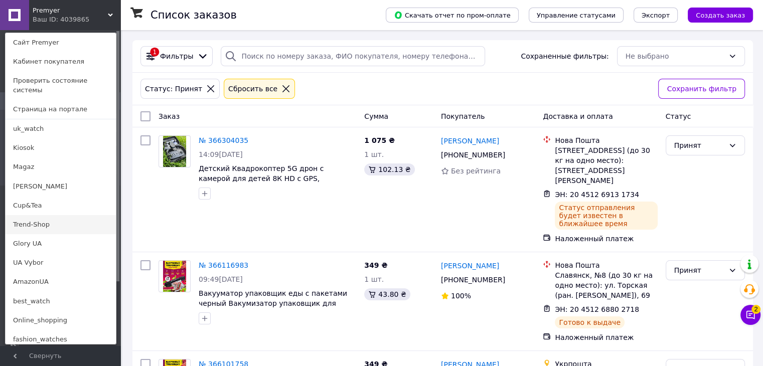
click at [55, 215] on link "Trend-Shop" at bounding box center [61, 224] width 110 height 19
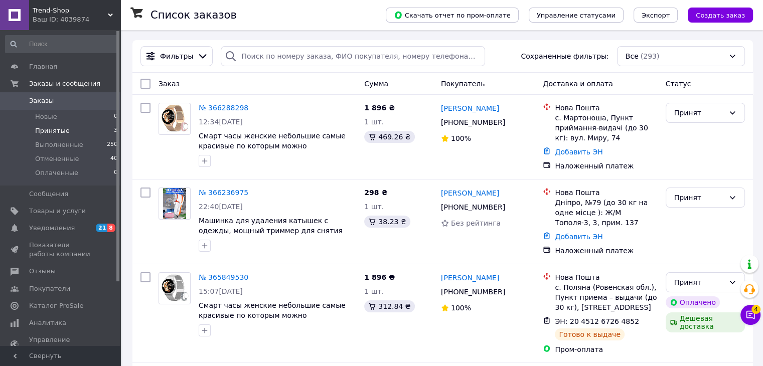
click at [64, 124] on li "Принятые 3" at bounding box center [61, 131] width 123 height 14
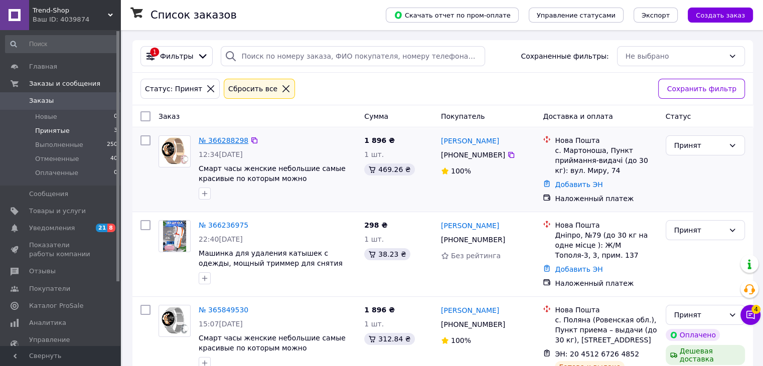
click at [228, 136] on link "№ 366288298" at bounding box center [224, 140] width 50 height 8
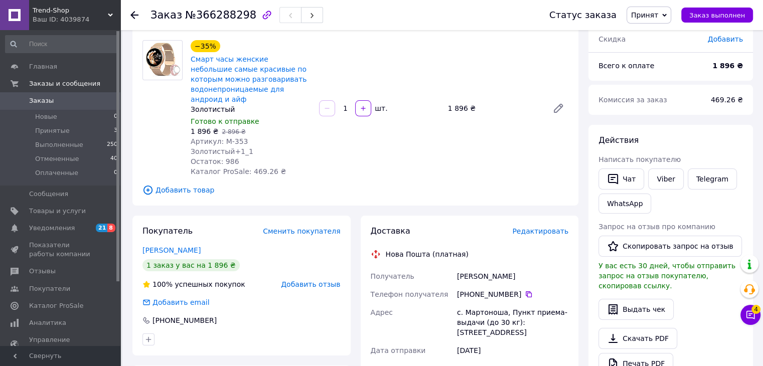
scroll to position [201, 0]
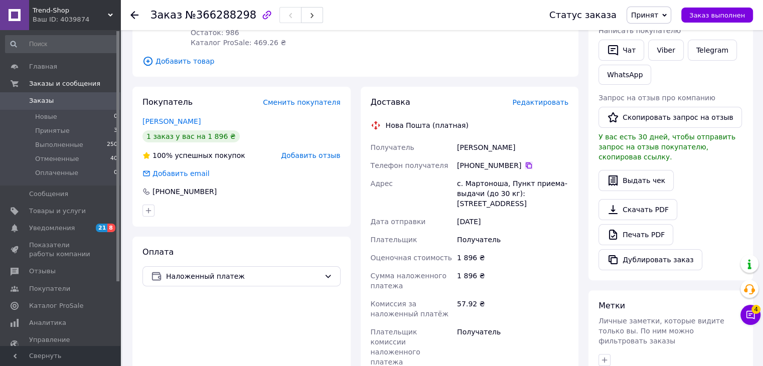
click at [525, 162] on icon at bounding box center [529, 166] width 8 height 8
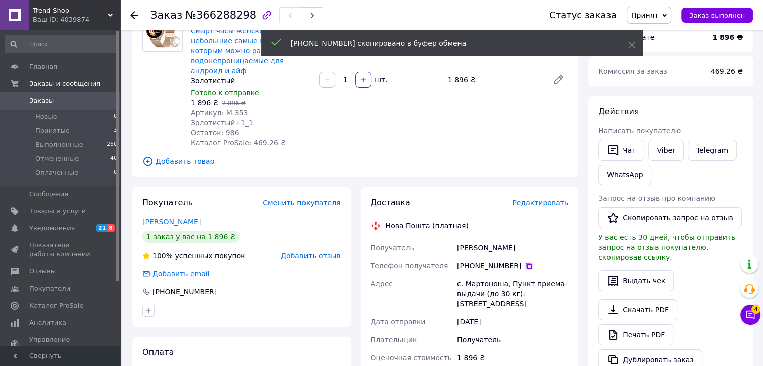
scroll to position [0, 0]
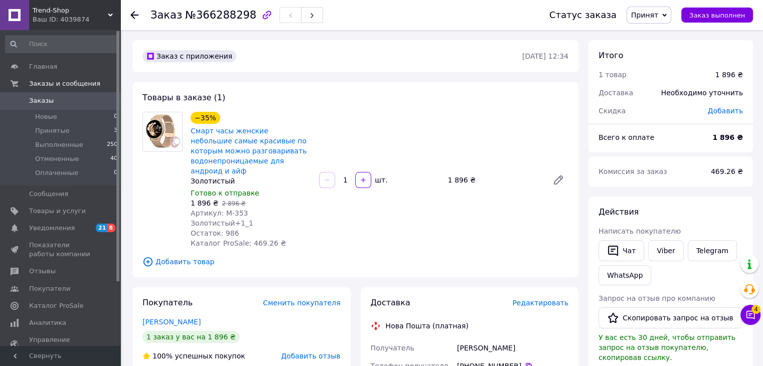
drag, startPoint x: 515, startPoint y: 332, endPoint x: 458, endPoint y: 327, distance: 56.9
click at [458, 339] on div "Ігорович Євгеній" at bounding box center [512, 348] width 115 height 18
drag, startPoint x: 463, startPoint y: 330, endPoint x: 532, endPoint y: 340, distance: 69.5
click at [532, 357] on div "+380 98 811 45 69" at bounding box center [512, 366] width 115 height 18
drag, startPoint x: 519, startPoint y: 329, endPoint x: 465, endPoint y: 326, distance: 53.8
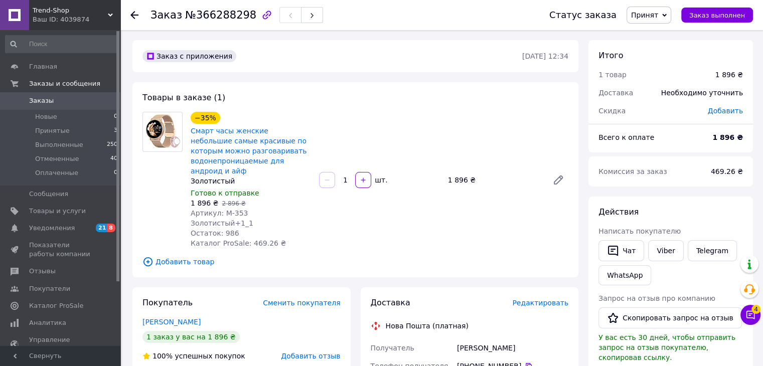
copy div "Получатель Ігорович Євгеній"
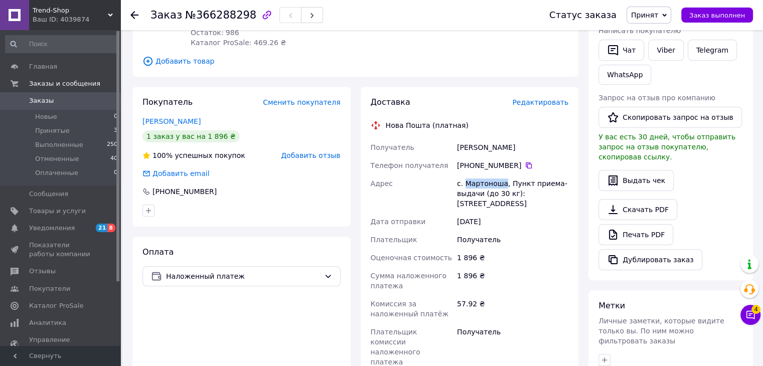
drag, startPoint x: 464, startPoint y: 163, endPoint x: 501, endPoint y: 166, distance: 37.2
click at [501, 175] on div "с. Мартоноша, Пункт приема-выдачи (до 30 кг): ул. Мира, 74" at bounding box center [512, 194] width 115 height 38
copy div "Мартоноша"
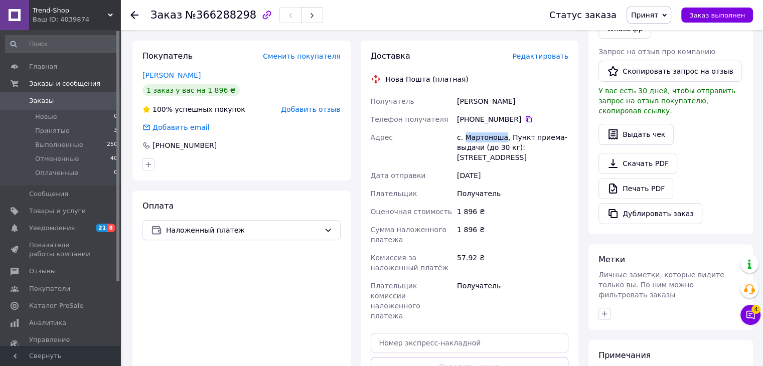
scroll to position [301, 0]
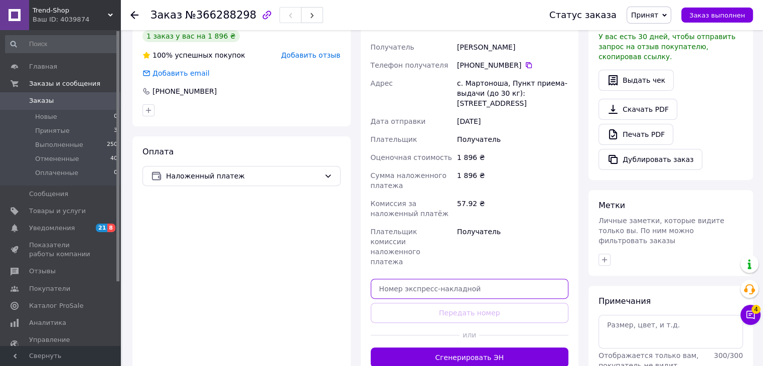
click at [394, 279] on input "text" at bounding box center [470, 289] width 198 height 20
paste input "20451269133339"
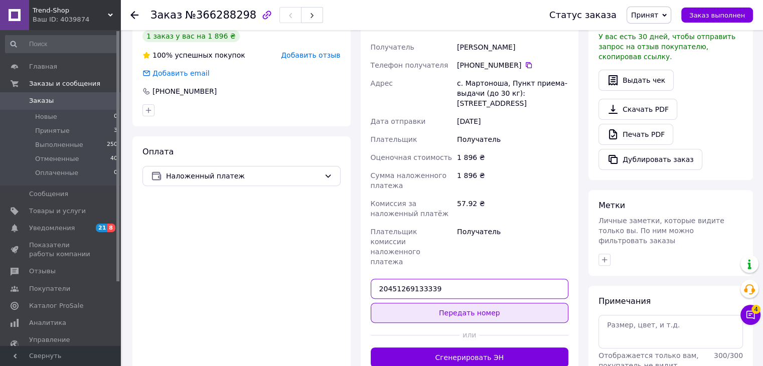
type input "20451269133339"
click at [450, 303] on button "Передать номер" at bounding box center [470, 313] width 198 height 20
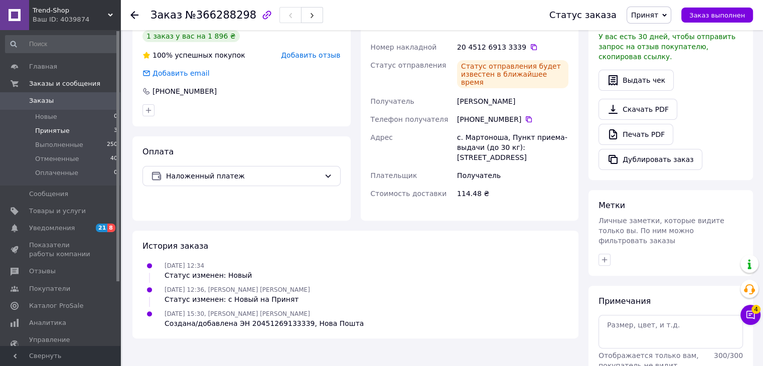
click at [83, 131] on li "Принятые 3" at bounding box center [61, 131] width 123 height 14
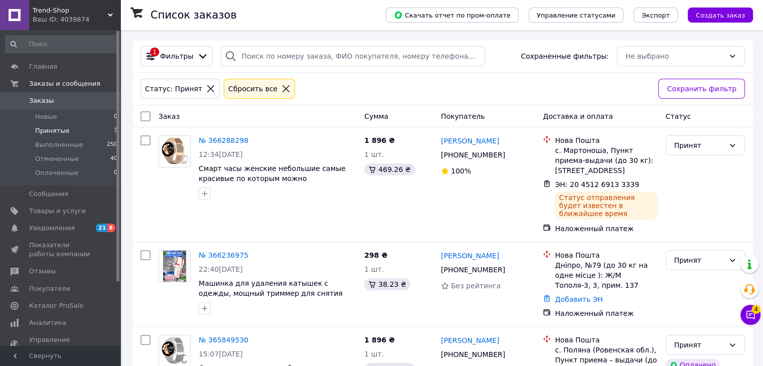
click at [56, 27] on div "Trend-Shop Ваш ID: 4039874" at bounding box center [74, 15] width 91 height 30
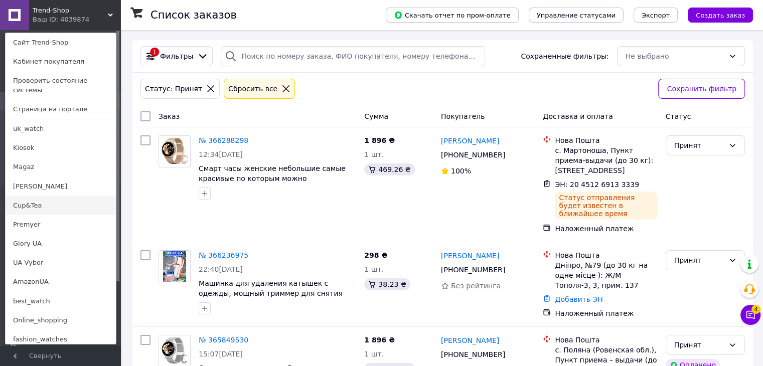
click at [32, 196] on link "Cup&Tea" at bounding box center [61, 205] width 110 height 19
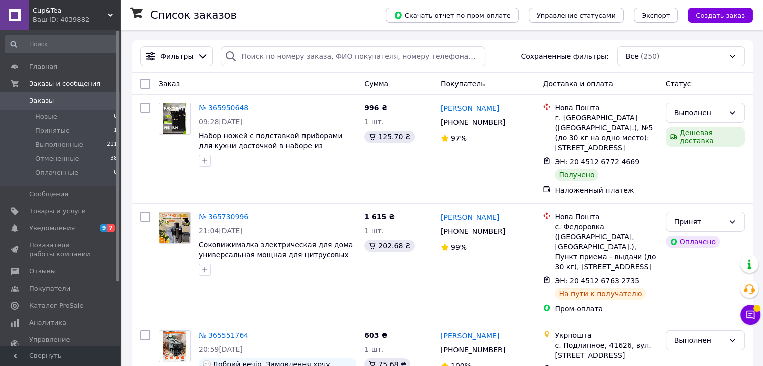
click at [96, 13] on span "Cup&Tea" at bounding box center [70, 10] width 75 height 9
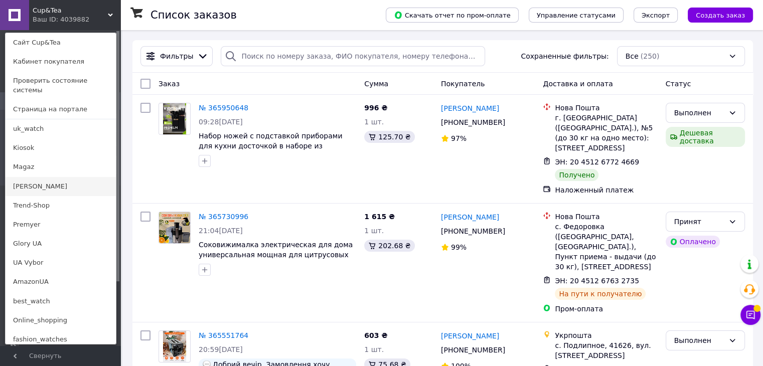
click at [51, 177] on link "[PERSON_NAME]" at bounding box center [61, 186] width 110 height 19
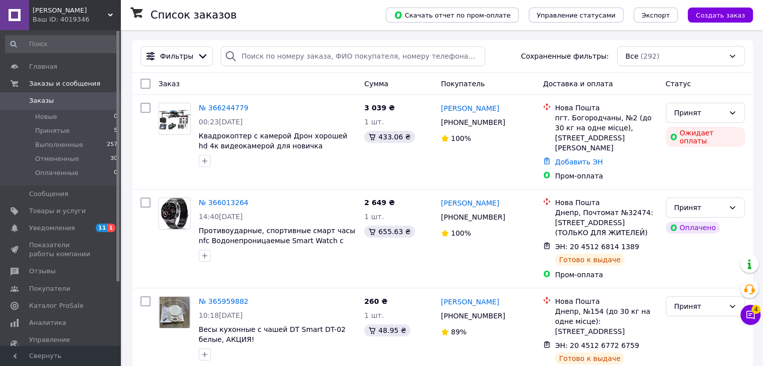
click at [77, 19] on div "Ваш ID: 4019346" at bounding box center [77, 19] width 88 height 9
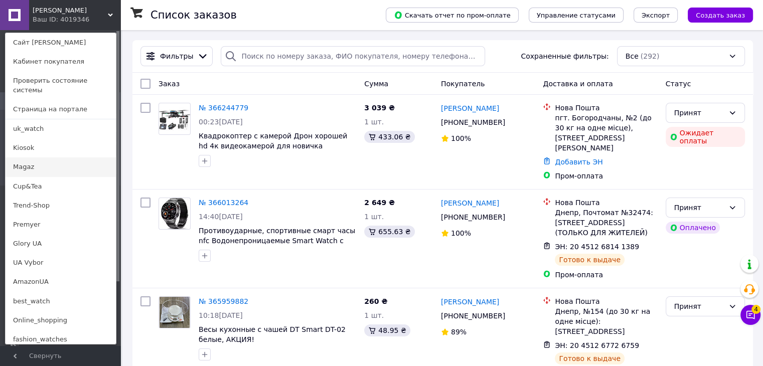
click at [55, 158] on link "Magaz" at bounding box center [61, 167] width 110 height 19
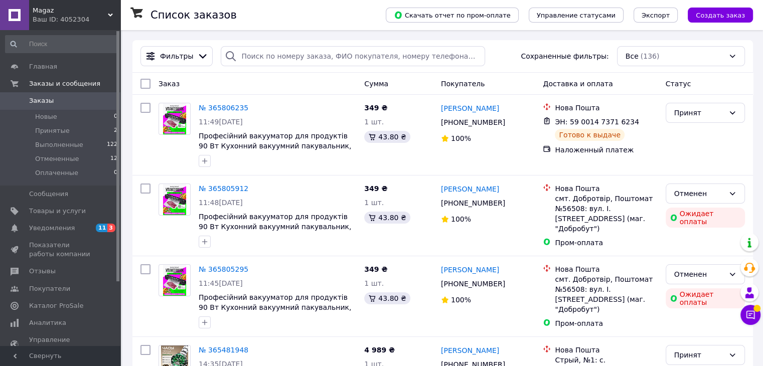
click at [74, 15] on span "Magaz" at bounding box center [70, 10] width 75 height 9
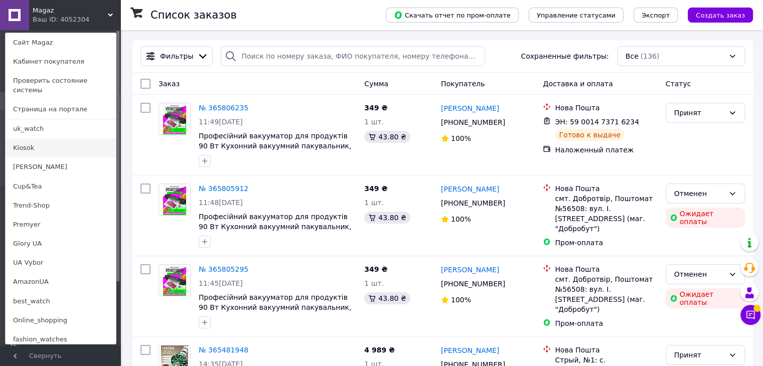
click at [21, 139] on link "Kiosok" at bounding box center [61, 147] width 110 height 19
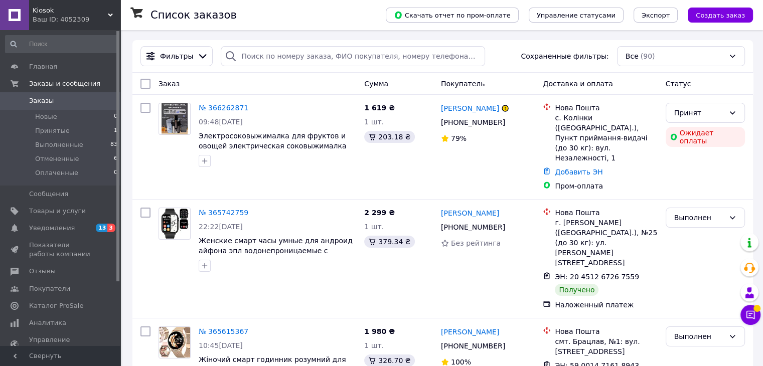
click at [60, 21] on div "Ваш ID: 4052309" at bounding box center [77, 19] width 88 height 9
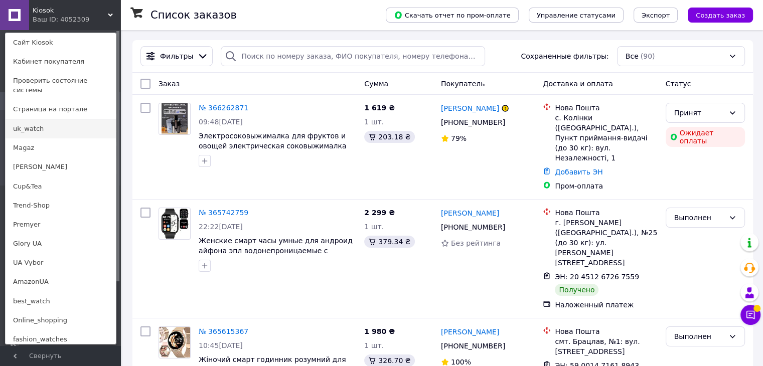
click at [51, 123] on link "uk_watch" at bounding box center [61, 128] width 110 height 19
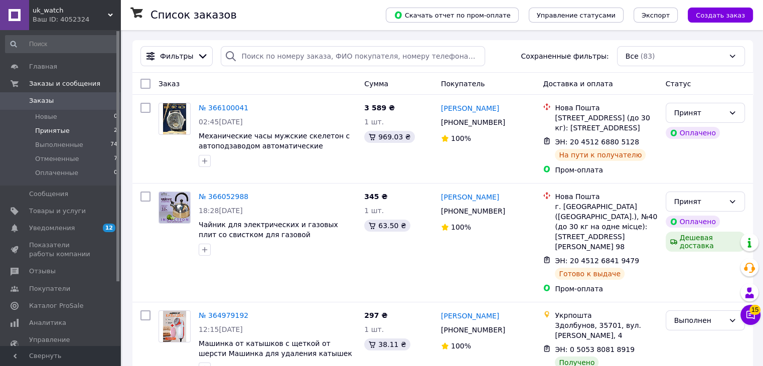
click at [45, 125] on li "Принятые 2" at bounding box center [61, 131] width 123 height 14
